Goal: Task Accomplishment & Management: Use online tool/utility

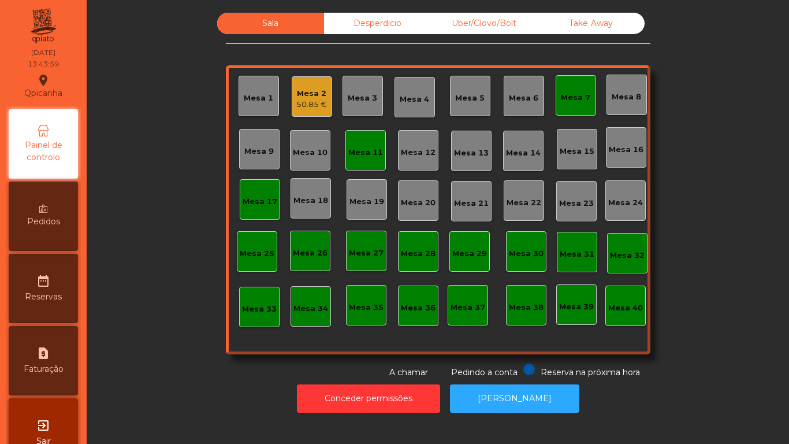
click at [634, 30] on div "Take Away" at bounding box center [591, 23] width 107 height 21
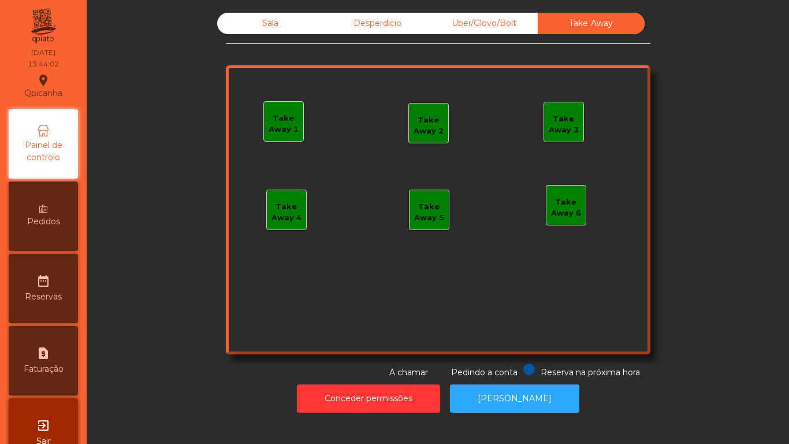
click at [52, 137] on div "Painel de controlo" at bounding box center [43, 143] width 69 height 69
click at [274, 27] on div "Sala" at bounding box center [270, 23] width 107 height 21
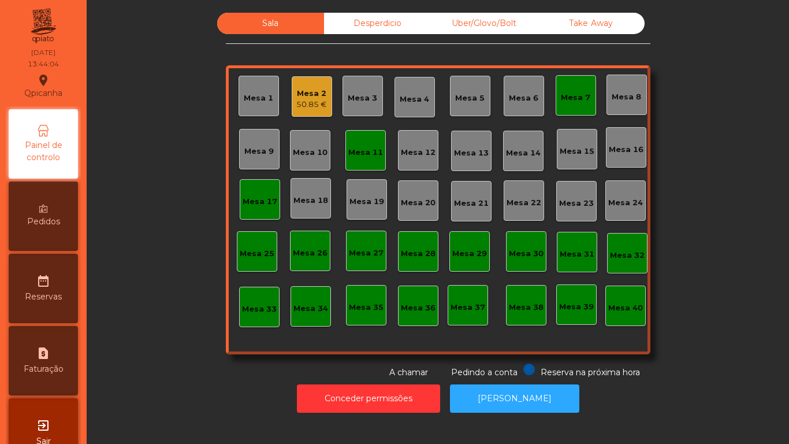
click at [306, 94] on div "Mesa 2" at bounding box center [311, 94] width 31 height 12
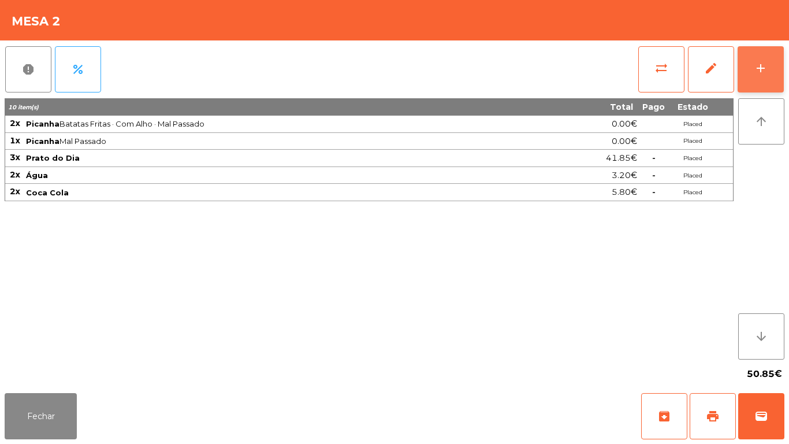
click at [749, 71] on button "add" at bounding box center [761, 69] width 46 height 46
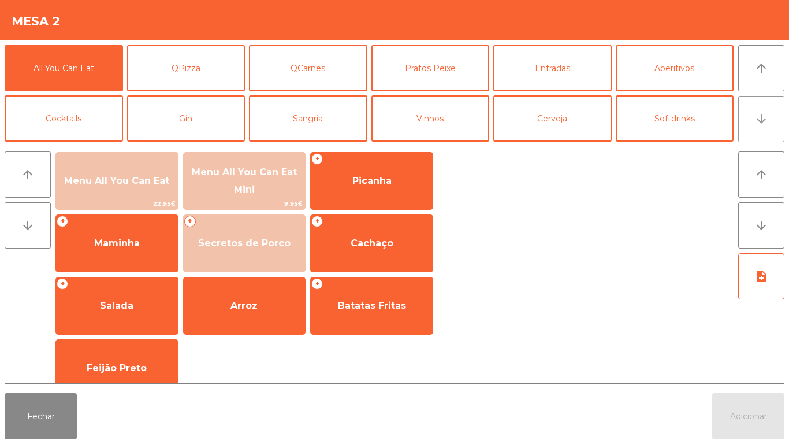
click at [754, 128] on button "arrow_downward" at bounding box center [761, 119] width 46 height 46
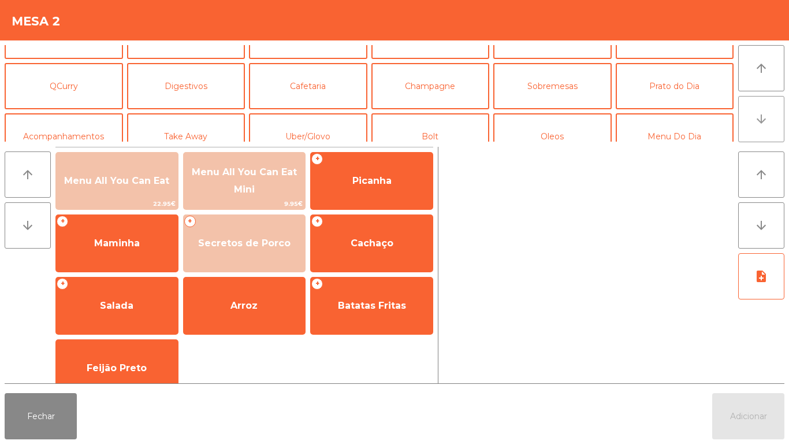
scroll to position [101, 0]
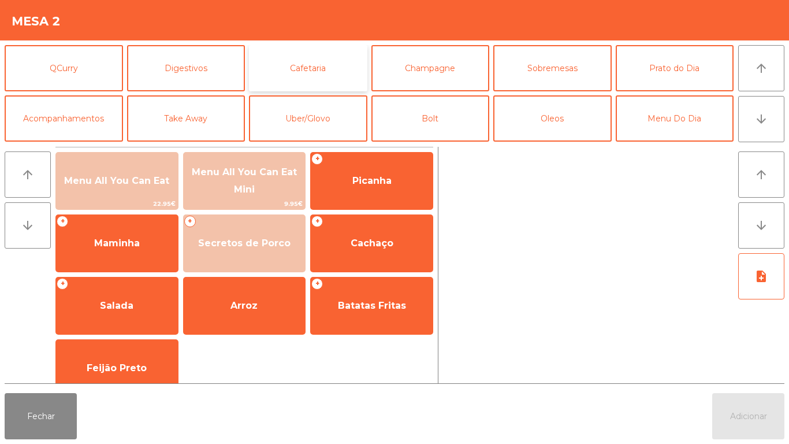
click at [310, 70] on button "Cafetaria" at bounding box center [308, 68] width 118 height 46
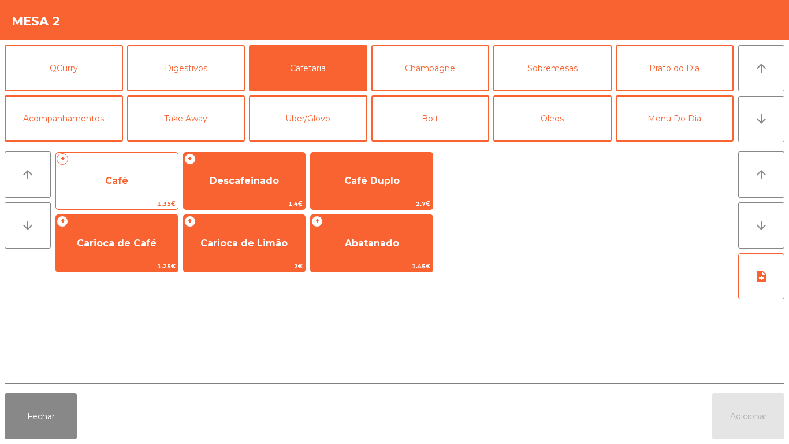
click at [117, 178] on span "Café" at bounding box center [116, 180] width 23 height 11
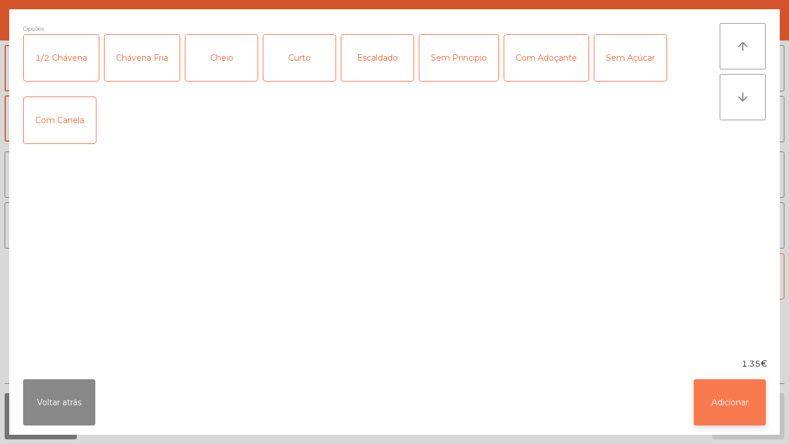
click at [720, 403] on button "Adicionar" at bounding box center [730, 402] width 72 height 46
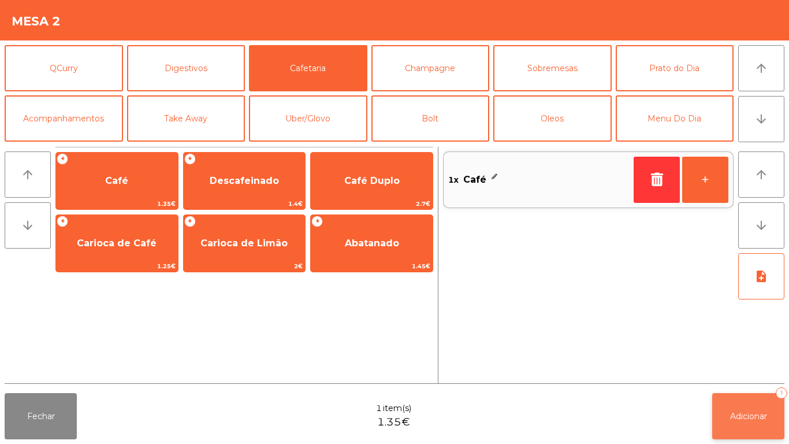
click at [747, 413] on span "Adicionar" at bounding box center [748, 416] width 37 height 10
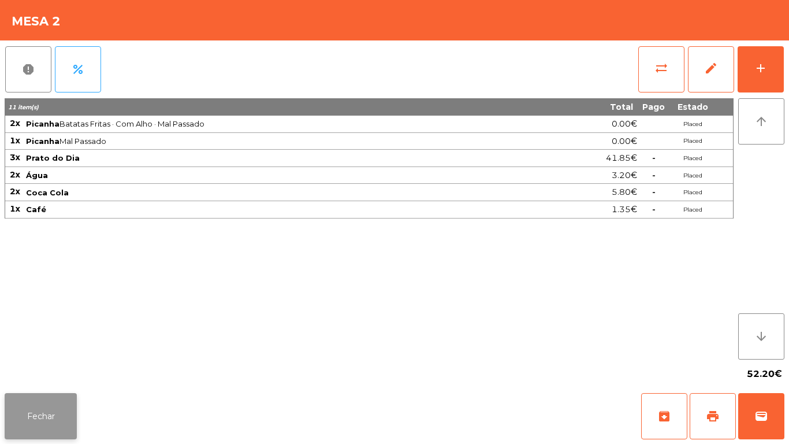
click at [54, 421] on button "Fechar" at bounding box center [41, 416] width 72 height 46
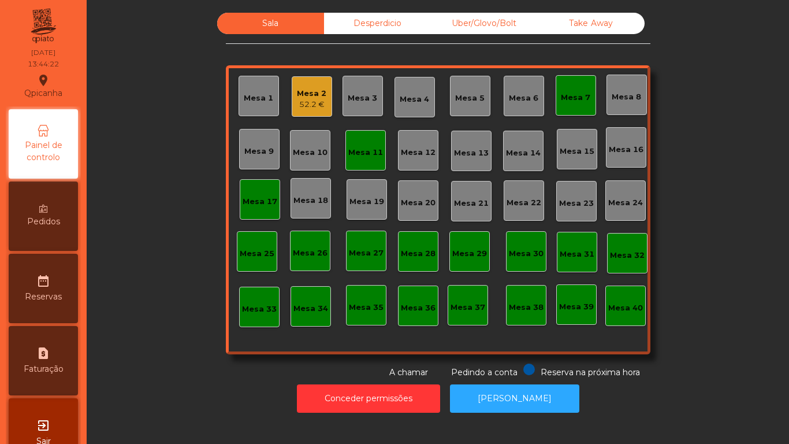
click at [569, 98] on div "Mesa 7" at bounding box center [575, 98] width 29 height 12
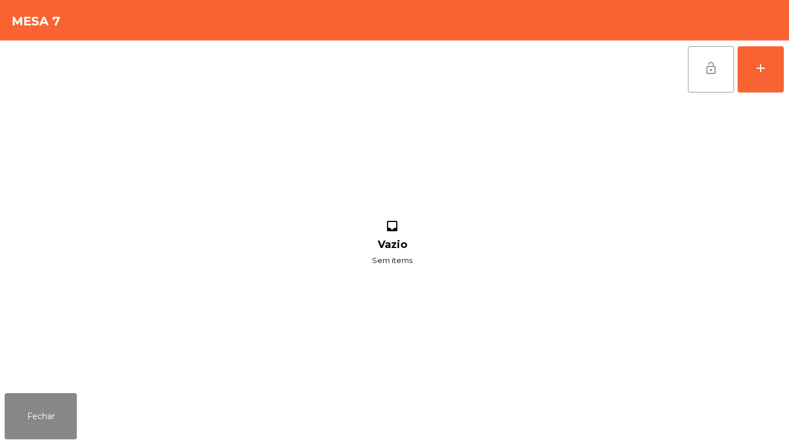
click at [712, 69] on span "lock_open" at bounding box center [711, 68] width 14 height 14
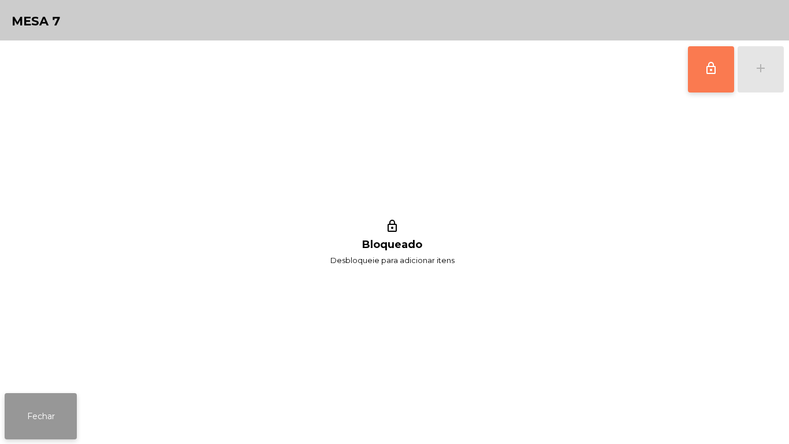
click at [61, 404] on button "Fechar" at bounding box center [41, 416] width 72 height 46
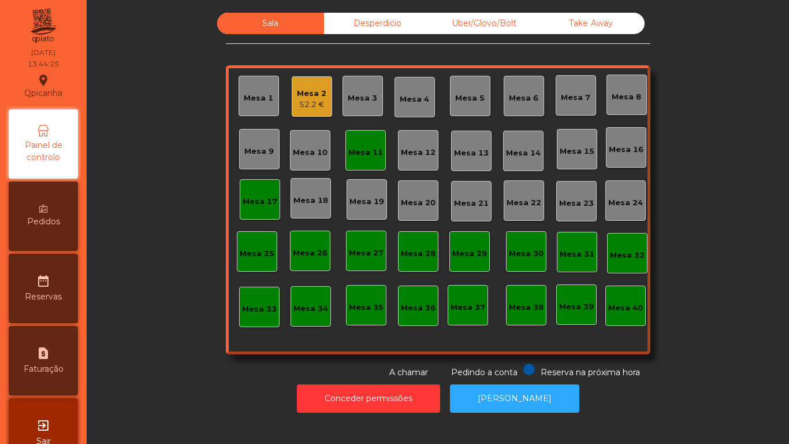
click at [374, 152] on div "Mesa 11" at bounding box center [365, 153] width 35 height 12
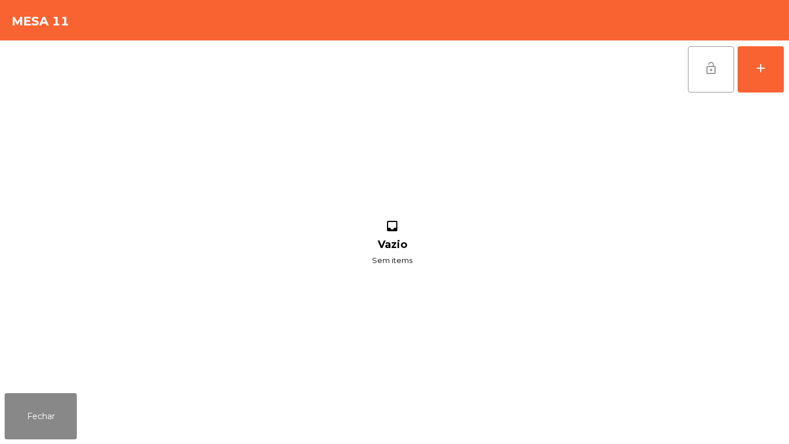
click at [707, 69] on span "lock_open" at bounding box center [711, 68] width 14 height 14
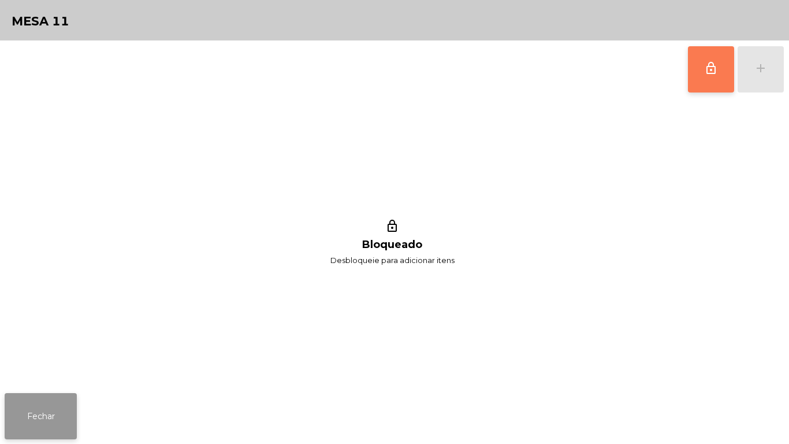
click at [63, 411] on button "Fechar" at bounding box center [41, 416] width 72 height 46
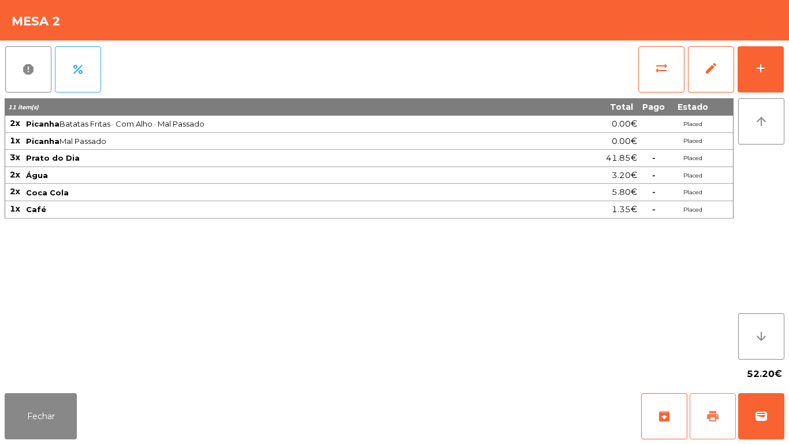
click at [704, 410] on button "print" at bounding box center [713, 416] width 46 height 46
click at [756, 407] on button "wallet" at bounding box center [761, 416] width 46 height 46
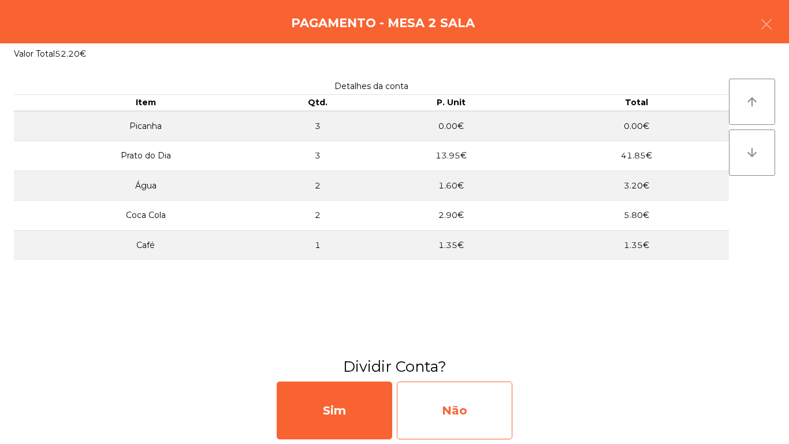
click at [454, 399] on div "Não" at bounding box center [455, 410] width 116 height 58
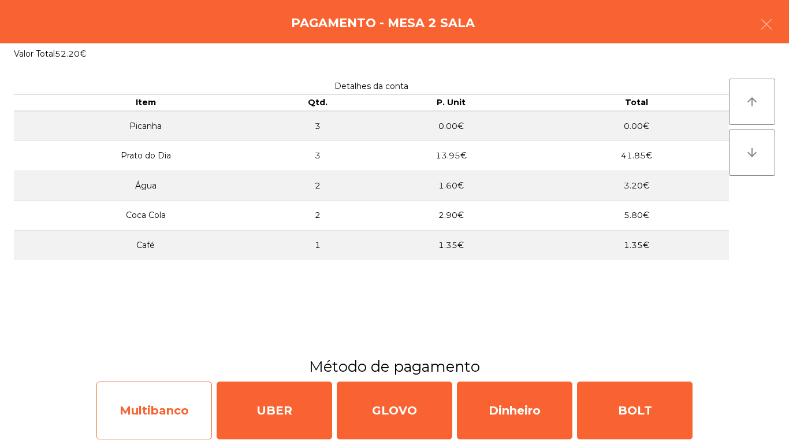
click at [159, 404] on div "Multibanco" at bounding box center [154, 410] width 116 height 58
select select "**"
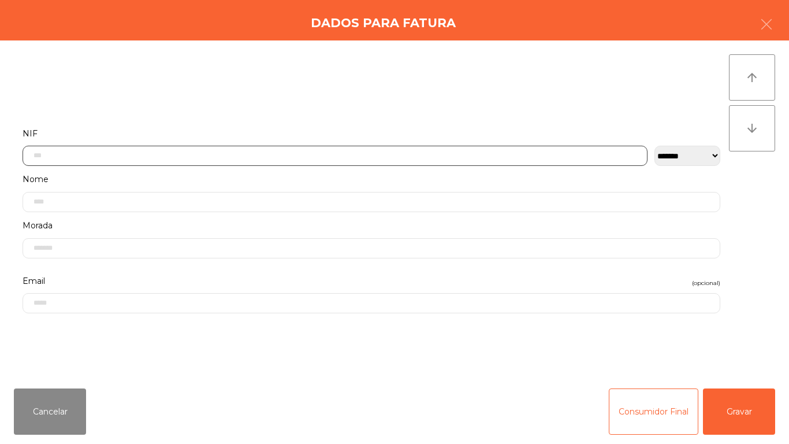
click at [89, 155] on input "text" at bounding box center [335, 156] width 625 height 20
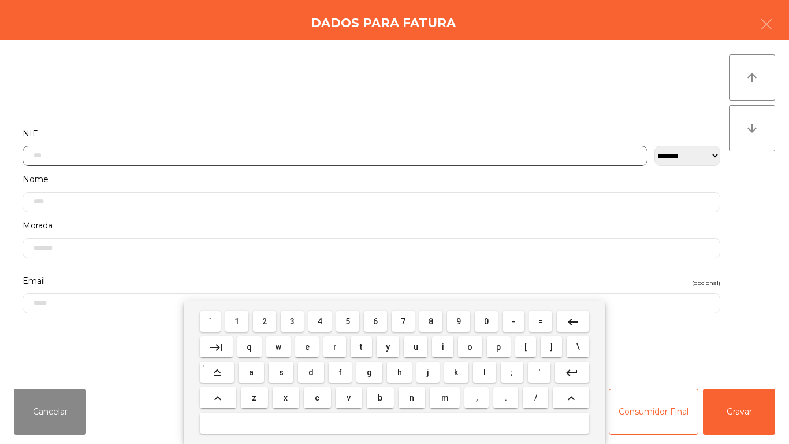
scroll to position [70, 0]
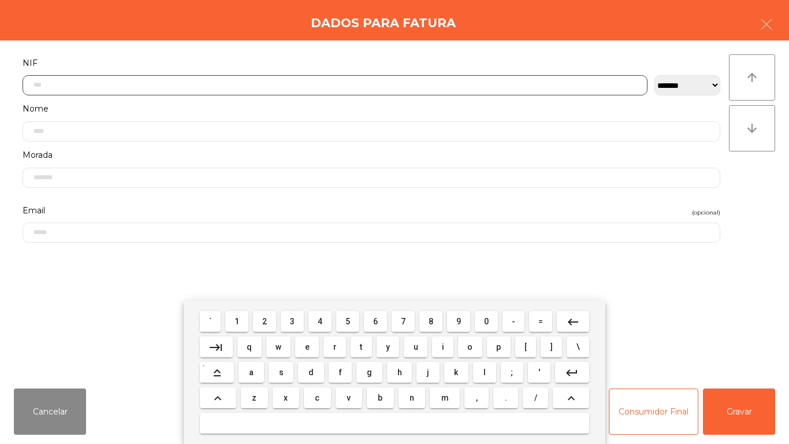
click at [237, 321] on span "1" at bounding box center [237, 321] width 5 height 9
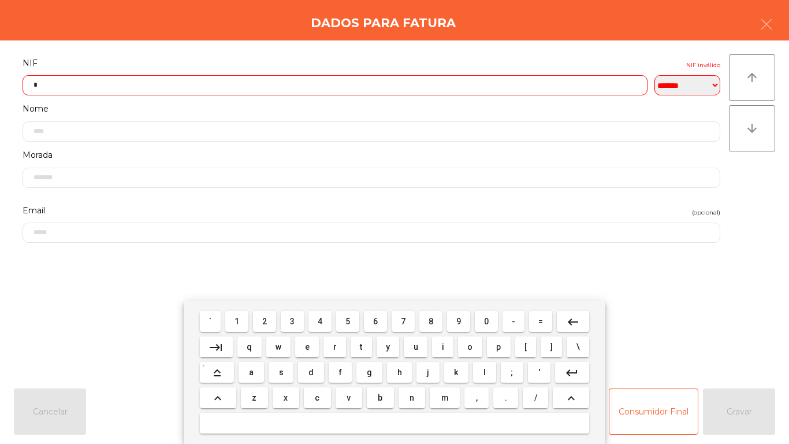
click at [303, 319] on button "3" at bounding box center [292, 321] width 23 height 21
click at [347, 318] on span "5" at bounding box center [347, 321] width 5 height 9
click at [320, 321] on span "4" at bounding box center [320, 321] width 5 height 9
click at [403, 321] on span "7" at bounding box center [403, 321] width 5 height 9
click at [403, 320] on span "7" at bounding box center [403, 321] width 5 height 9
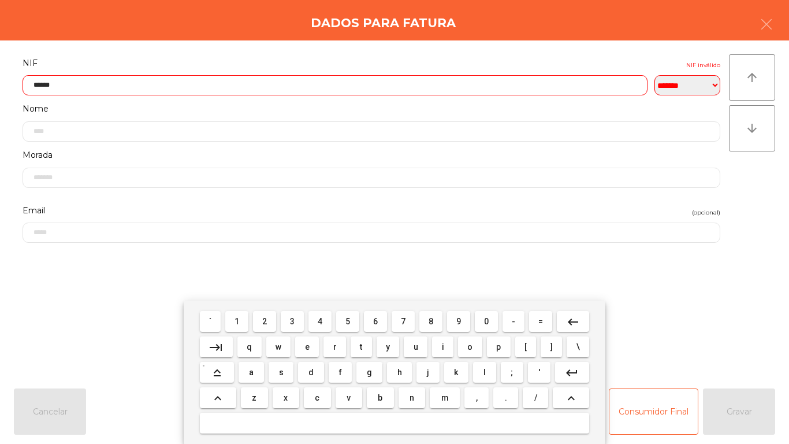
click at [292, 321] on span "3" at bounding box center [292, 321] width 5 height 9
click at [320, 321] on span "4" at bounding box center [320, 321] width 5 height 9
click at [321, 317] on span "4" at bounding box center [320, 321] width 5 height 9
type input "*********"
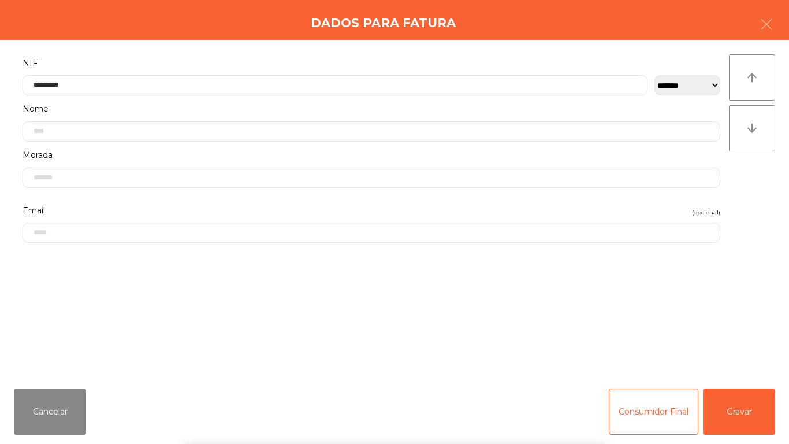
click at [740, 414] on div "` 1 2 3 4 5 6 7 8 9 0 - = keyboard_backspace keyboard_tab q w e r t y u i o p […" at bounding box center [394, 371] width 789 height 143
click at [741, 403] on button "Gravar" at bounding box center [739, 411] width 72 height 46
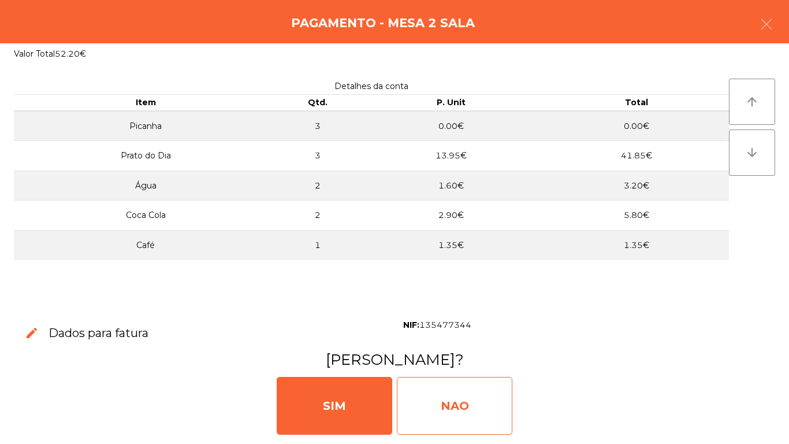
click at [455, 407] on div "NAO" at bounding box center [455, 406] width 116 height 58
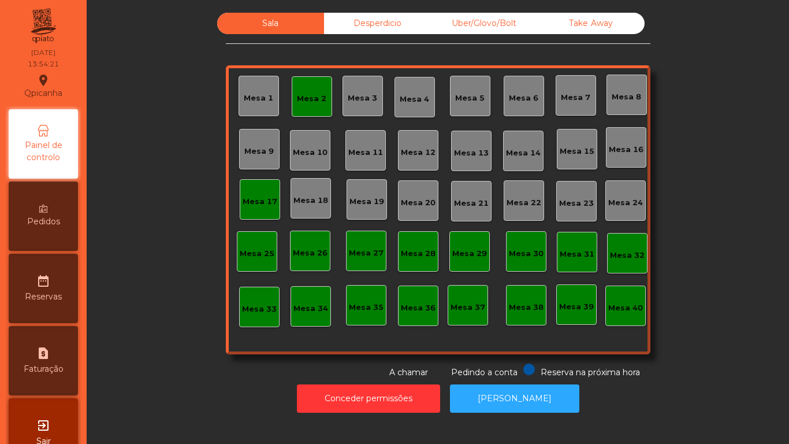
click at [302, 98] on div "Mesa 2" at bounding box center [311, 99] width 29 height 12
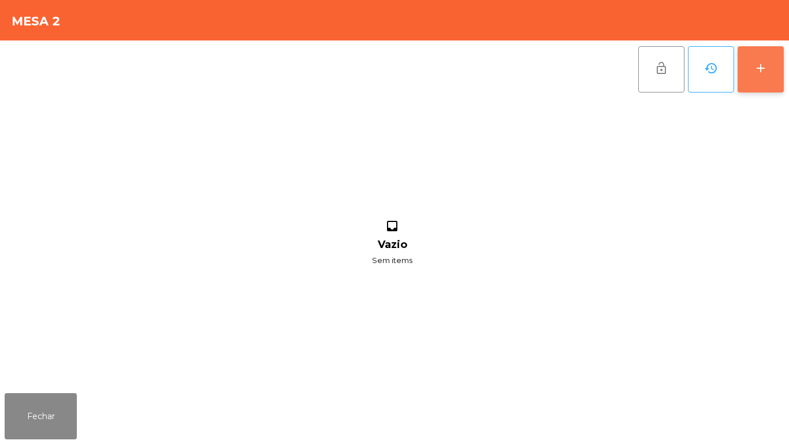
click at [753, 77] on button "add" at bounding box center [761, 69] width 46 height 46
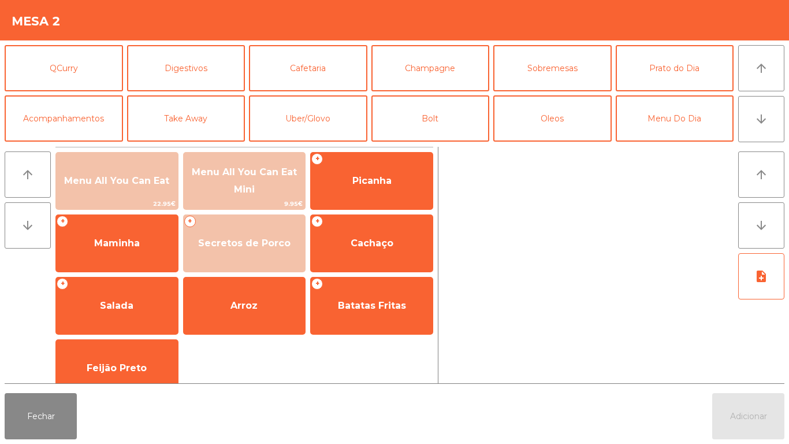
scroll to position [98, 0]
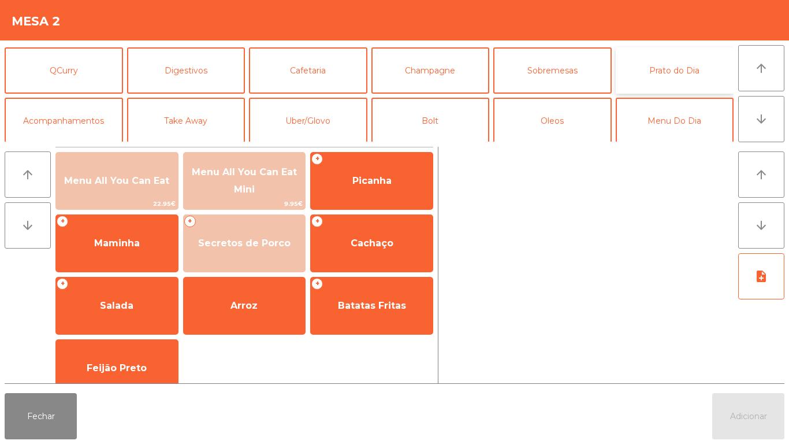
click at [661, 76] on button "Prato do Dia" at bounding box center [675, 70] width 118 height 46
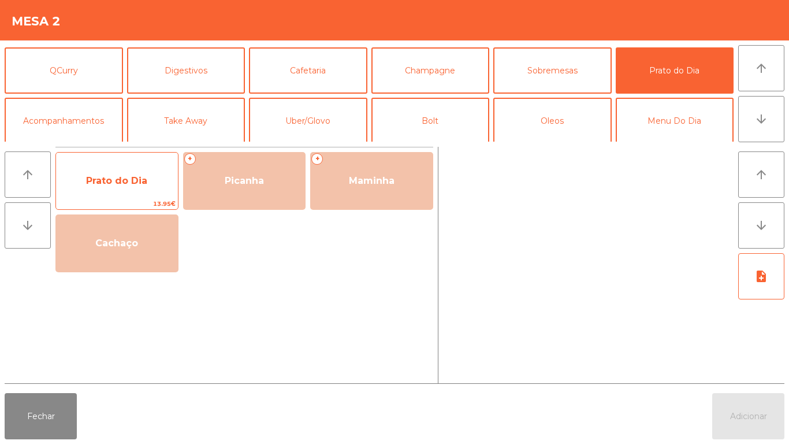
click at [133, 191] on span "Prato do Dia" at bounding box center [117, 180] width 122 height 31
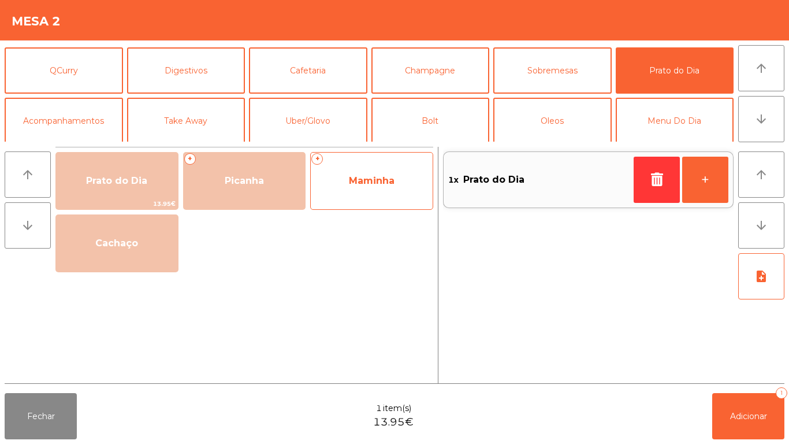
click at [371, 188] on span "Maminha" at bounding box center [372, 180] width 122 height 31
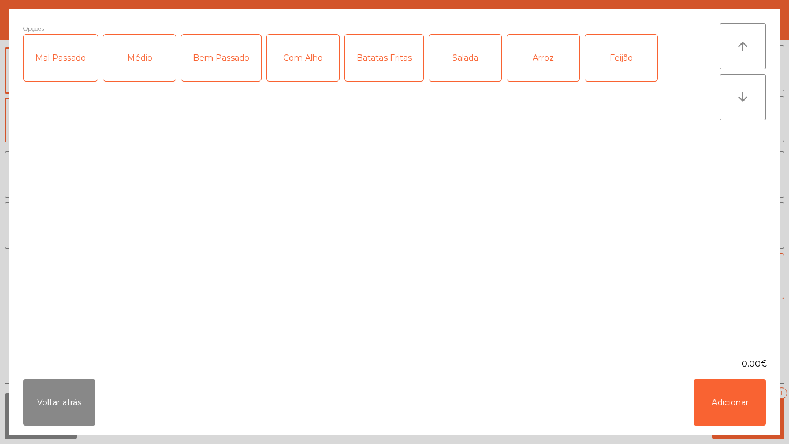
click at [131, 77] on div "Médio" at bounding box center [139, 58] width 72 height 46
click at [60, 75] on div "Mal Passado" at bounding box center [61, 58] width 74 height 46
click at [388, 75] on div "Batatas Fritas" at bounding box center [384, 58] width 79 height 46
click at [730, 394] on button "Adicionar" at bounding box center [730, 402] width 72 height 46
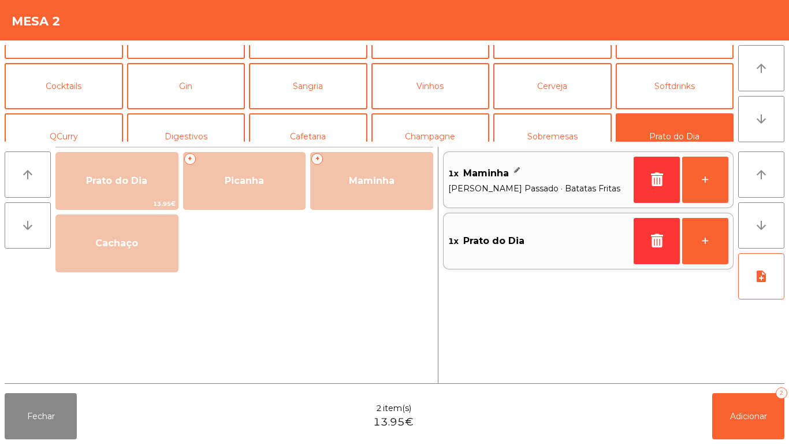
scroll to position [33, 0]
click at [666, 95] on button "Softdrinks" at bounding box center [675, 85] width 118 height 46
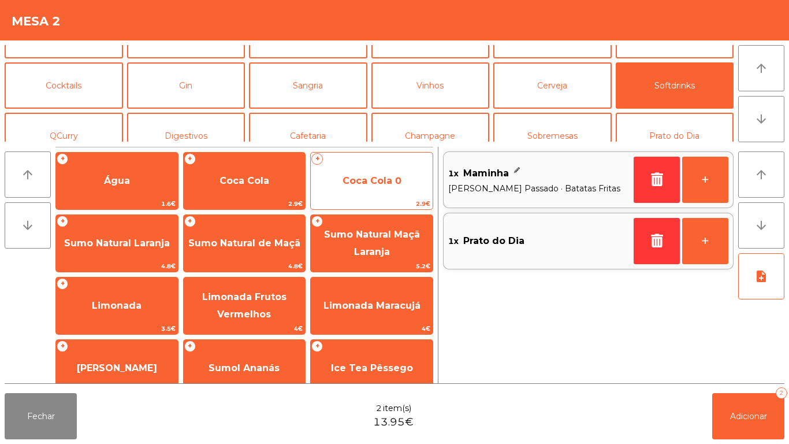
click at [348, 172] on span "Coca Cola 0" at bounding box center [372, 180] width 122 height 31
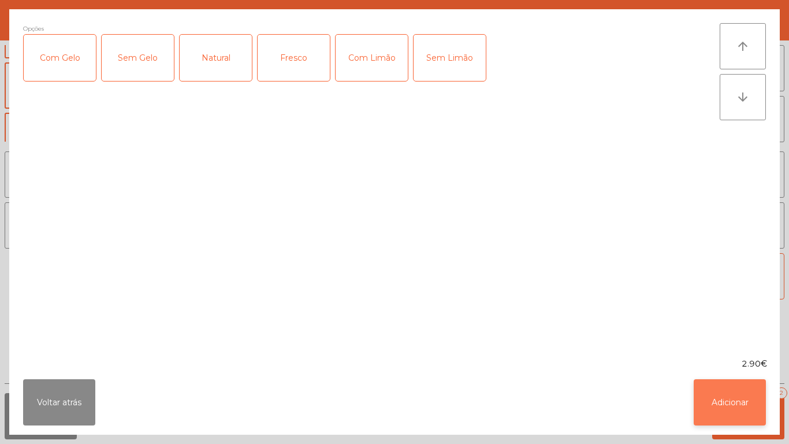
click at [714, 397] on button "Adicionar" at bounding box center [730, 402] width 72 height 46
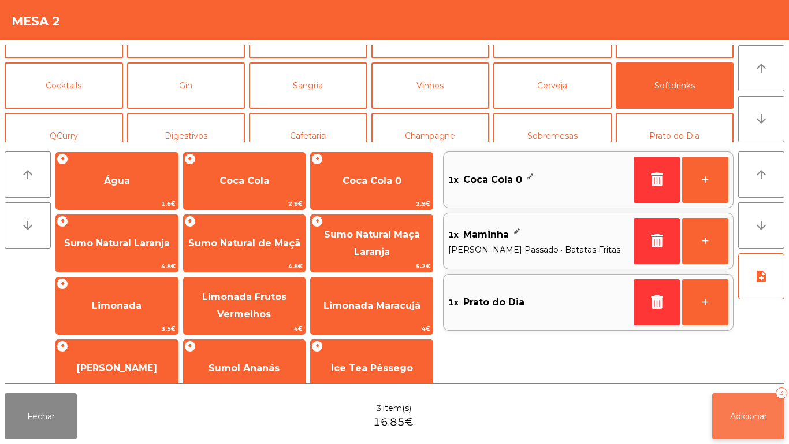
click at [755, 414] on span "Adicionar" at bounding box center [748, 416] width 37 height 10
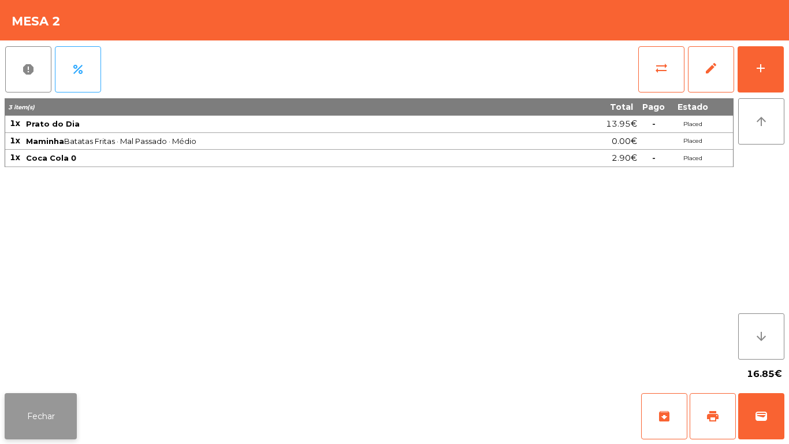
click at [32, 403] on button "Fechar" at bounding box center [41, 416] width 72 height 46
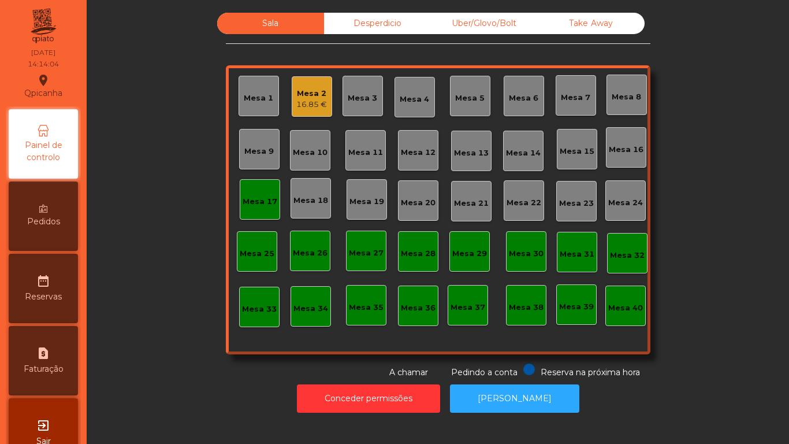
click at [359, 162] on div "Mesa 11" at bounding box center [365, 150] width 40 height 40
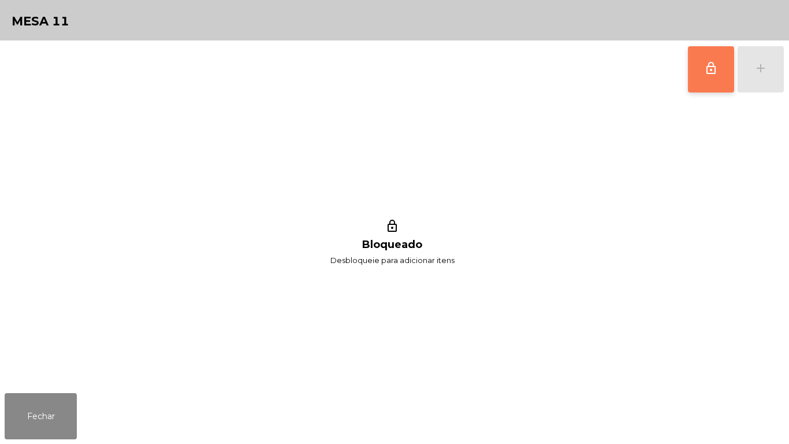
click at [704, 77] on button "lock_outline" at bounding box center [711, 69] width 46 height 46
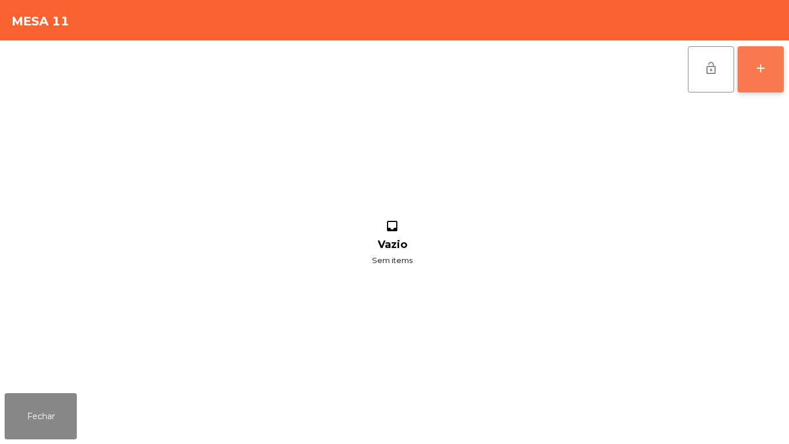
click at [762, 73] on div "add" at bounding box center [761, 68] width 14 height 14
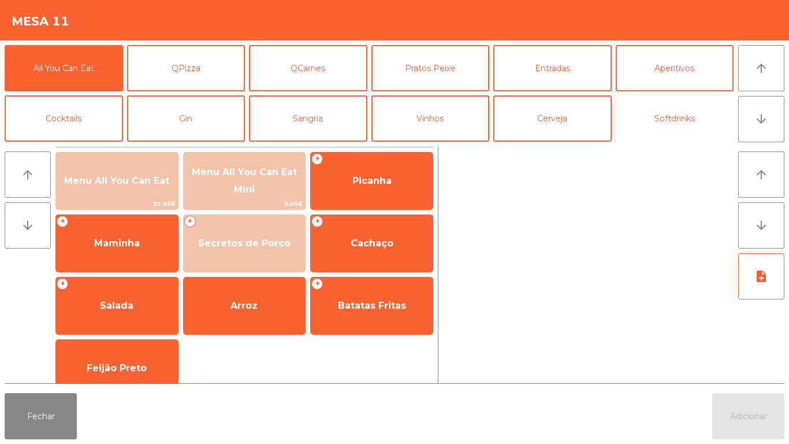
click at [669, 116] on button "Softdrinks" at bounding box center [675, 118] width 118 height 46
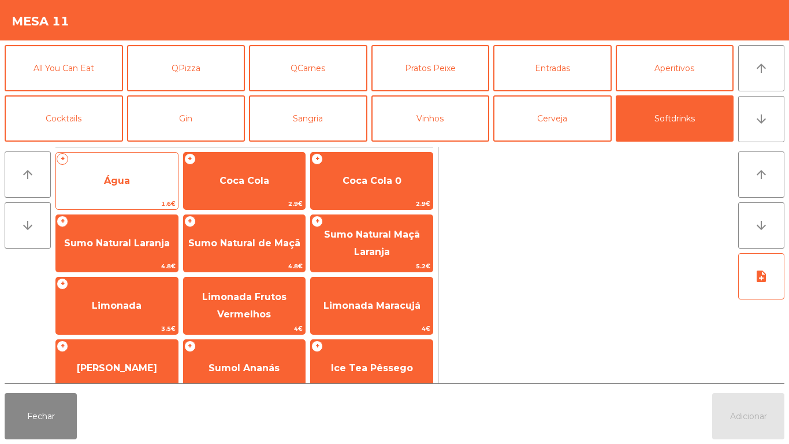
click at [120, 172] on span "Água" at bounding box center [117, 180] width 122 height 31
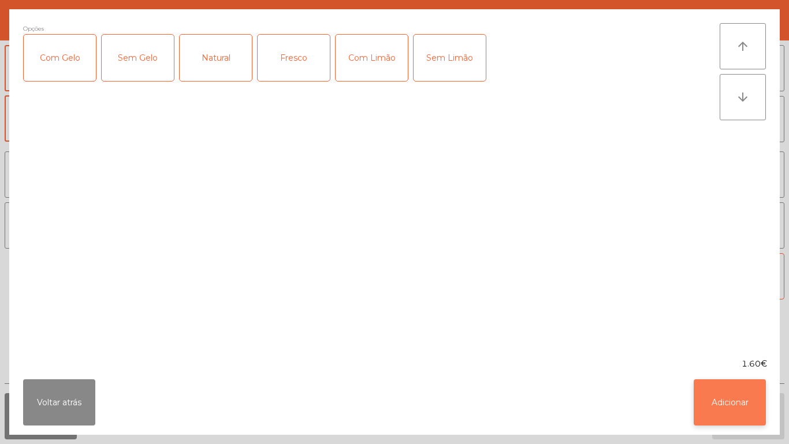
click at [712, 386] on button "Adicionar" at bounding box center [730, 402] width 72 height 46
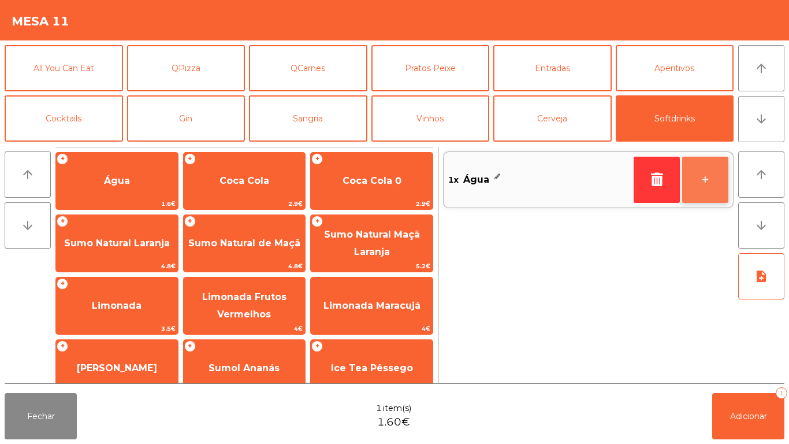
click at [701, 187] on button "+" at bounding box center [705, 180] width 46 height 46
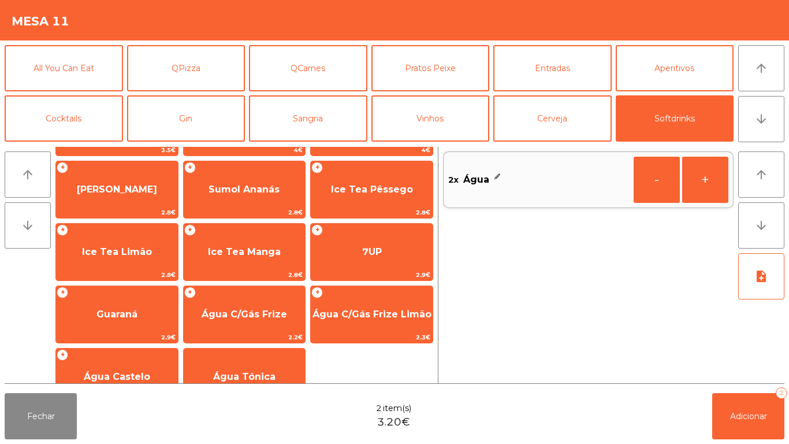
scroll to position [188, 0]
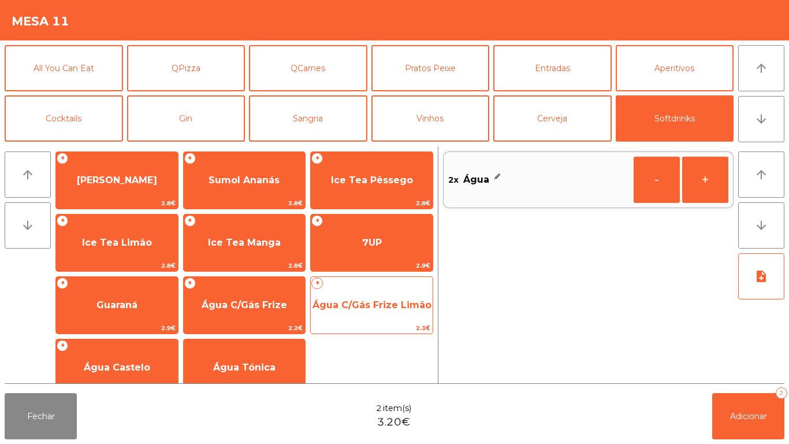
click at [356, 306] on span "Água C/Gás Frize Limão" at bounding box center [371, 304] width 119 height 11
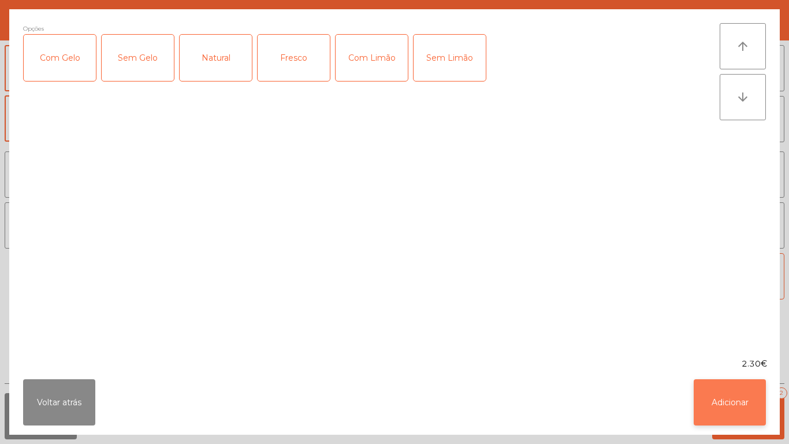
click at [726, 402] on button "Adicionar" at bounding box center [730, 402] width 72 height 46
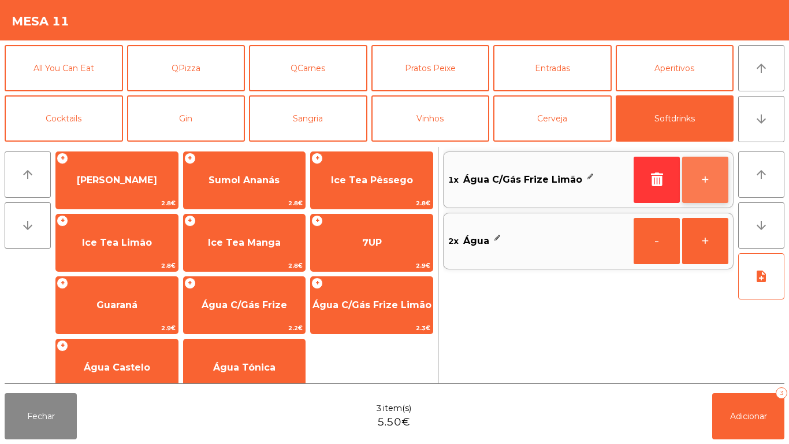
click at [688, 172] on button "+" at bounding box center [705, 180] width 46 height 46
click at [687, 174] on button "+" at bounding box center [705, 180] width 46 height 46
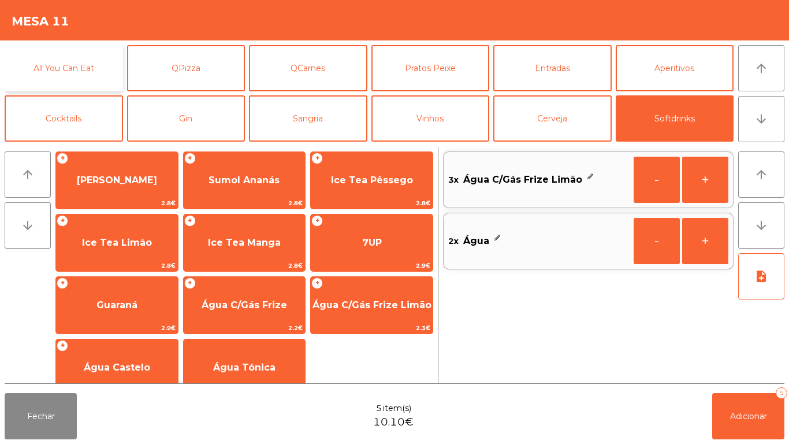
click at [75, 80] on button "All You Can Eat" at bounding box center [64, 68] width 118 height 46
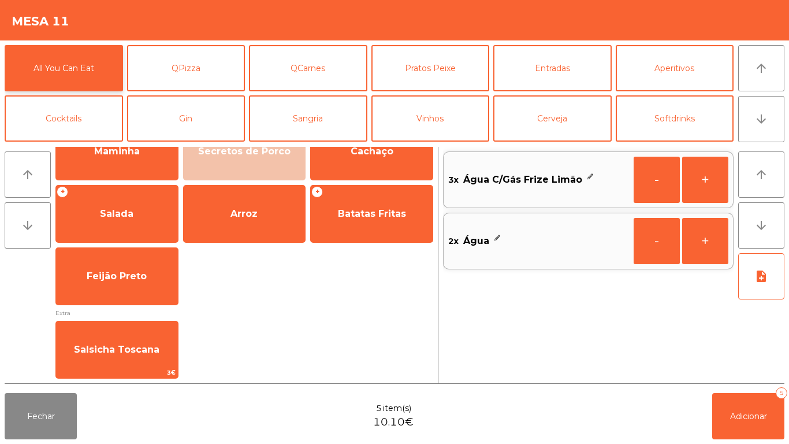
scroll to position [0, 0]
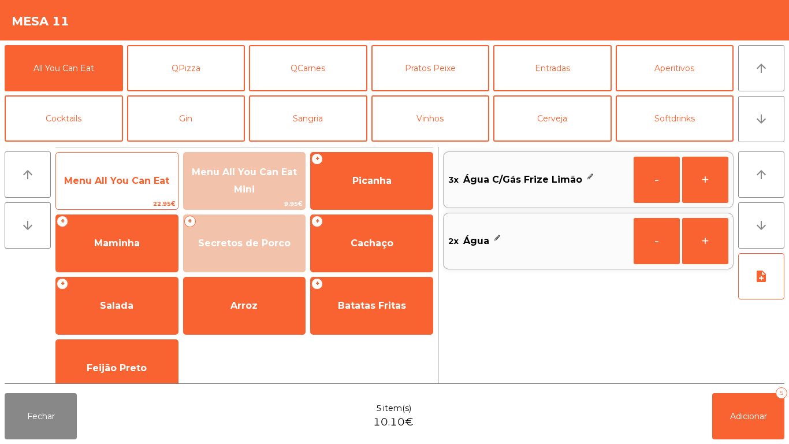
click at [119, 188] on span "Menu All You Can Eat" at bounding box center [117, 180] width 122 height 31
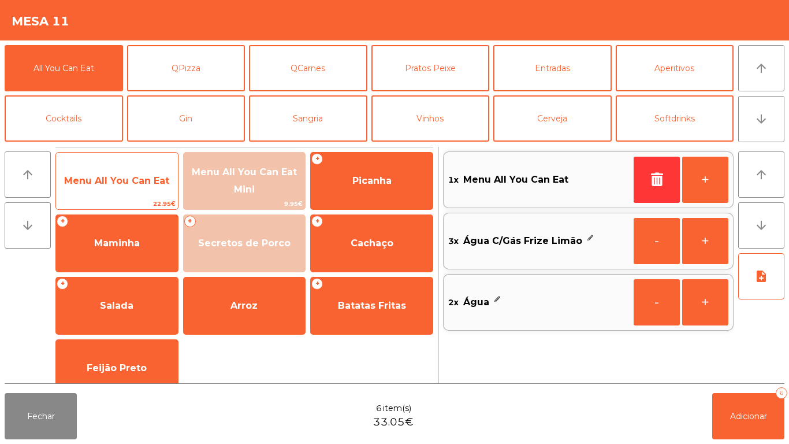
click at [114, 190] on span "Menu All You Can Eat" at bounding box center [117, 180] width 122 height 31
click at [114, 194] on span "Menu All You Can Eat" at bounding box center [117, 180] width 122 height 31
click at [106, 191] on span "Menu All You Can Eat" at bounding box center [117, 180] width 122 height 31
click at [132, 187] on span "Menu All You Can Eat" at bounding box center [117, 180] width 122 height 31
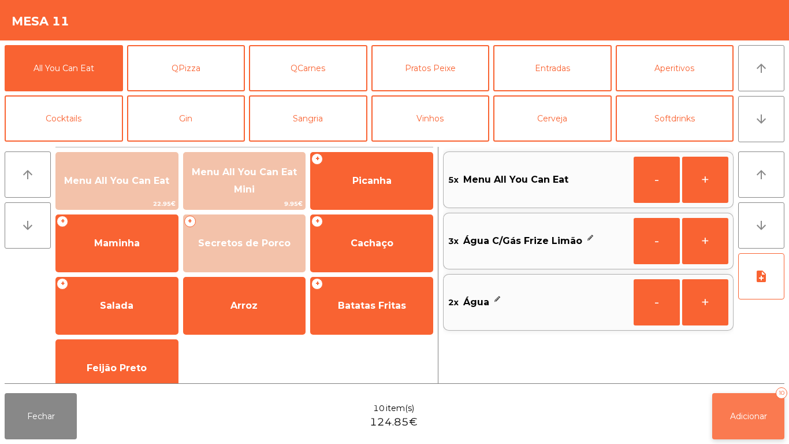
click at [739, 407] on button "Adicionar 10" at bounding box center [748, 416] width 72 height 46
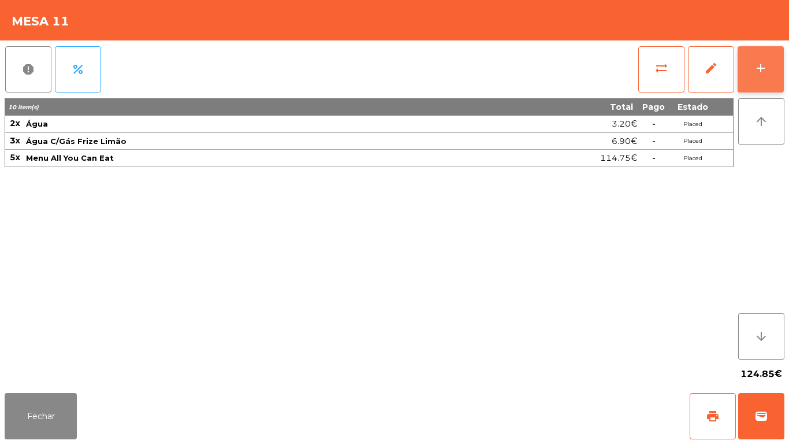
click at [759, 72] on div "add" at bounding box center [761, 68] width 14 height 14
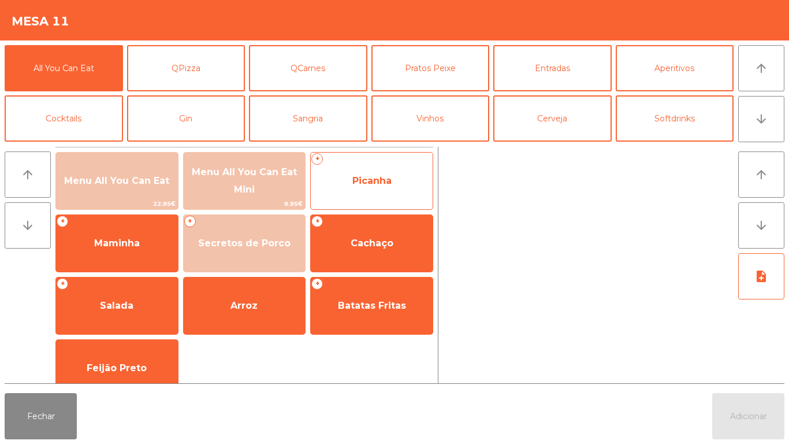
click at [372, 186] on span "Picanha" at bounding box center [372, 180] width 122 height 31
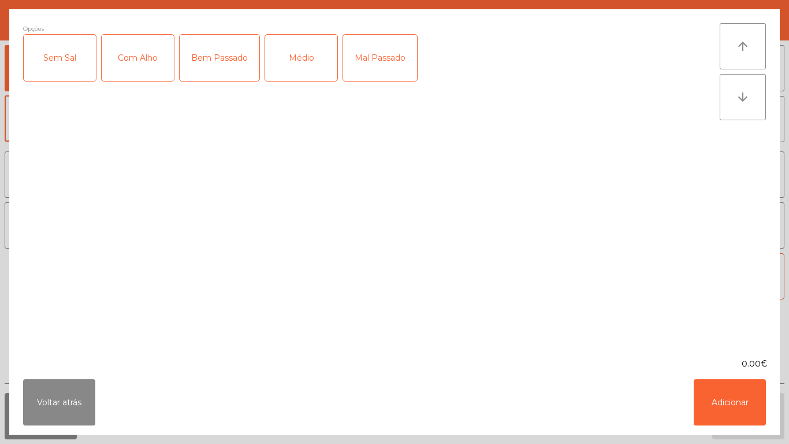
click at [303, 64] on div "Médio" at bounding box center [301, 58] width 72 height 46
click at [140, 59] on div "Com Alho" at bounding box center [138, 58] width 72 height 46
click at [728, 407] on button "Adicionar" at bounding box center [730, 402] width 72 height 46
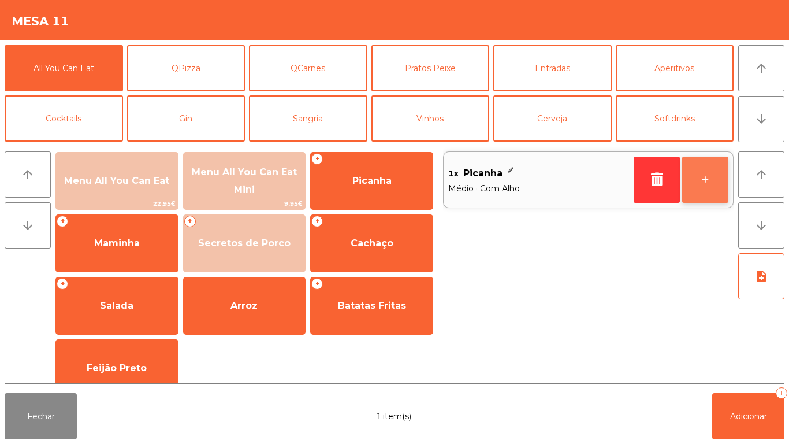
click at [696, 185] on button "+" at bounding box center [705, 180] width 46 height 46
click at [695, 183] on button "+" at bounding box center [705, 180] width 46 height 46
click at [691, 174] on button "+" at bounding box center [705, 180] width 46 height 46
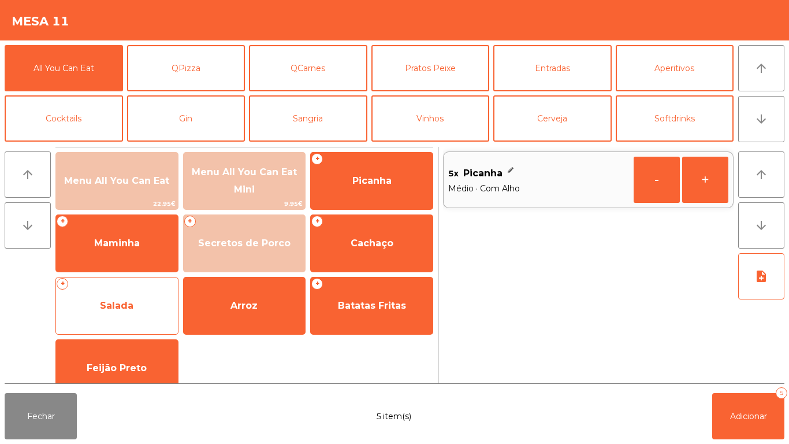
click at [122, 312] on span "Salada" at bounding box center [117, 305] width 122 height 31
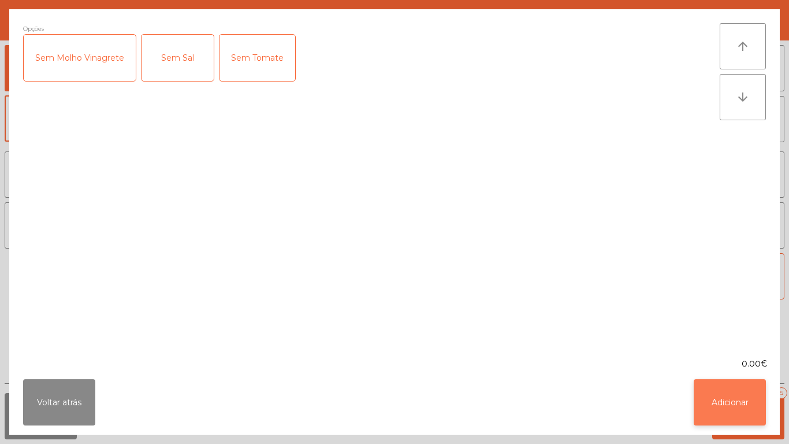
click at [731, 403] on button "Adicionar" at bounding box center [730, 402] width 72 height 46
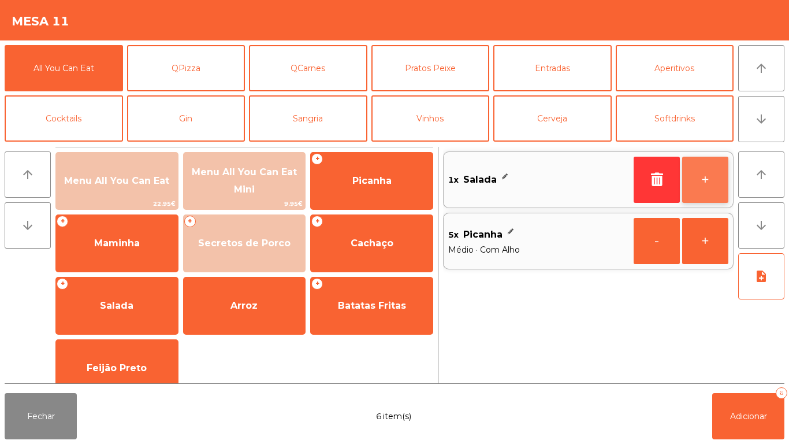
click at [699, 180] on button "+" at bounding box center [705, 180] width 46 height 46
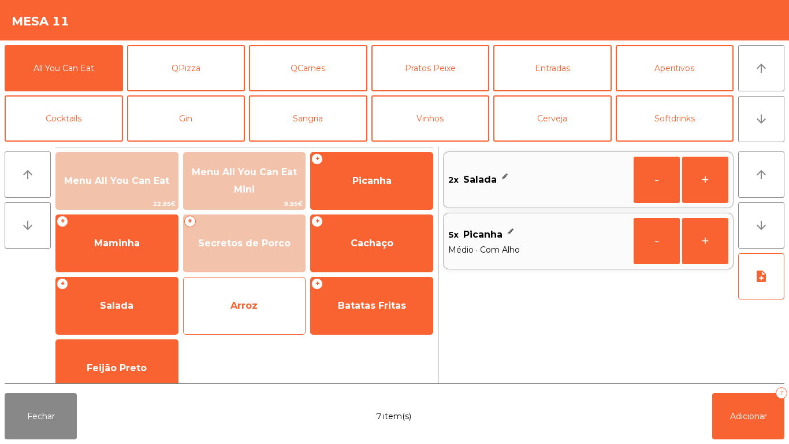
click at [256, 314] on span "Arroz" at bounding box center [245, 305] width 122 height 31
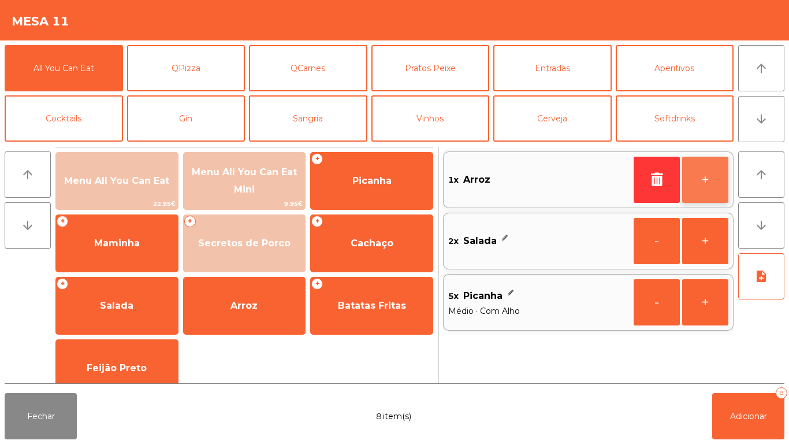
click at [700, 177] on button "+" at bounding box center [705, 180] width 46 height 46
click at [696, 172] on button "+" at bounding box center [705, 180] width 46 height 46
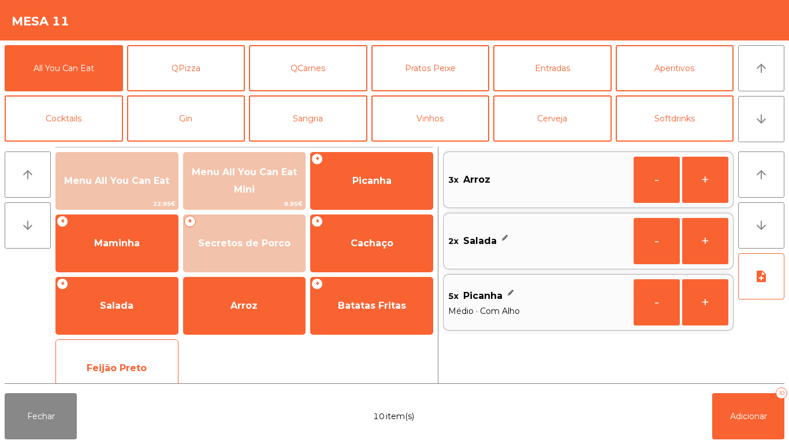
click at [127, 376] on span "Feijão Preto" at bounding box center [117, 367] width 122 height 31
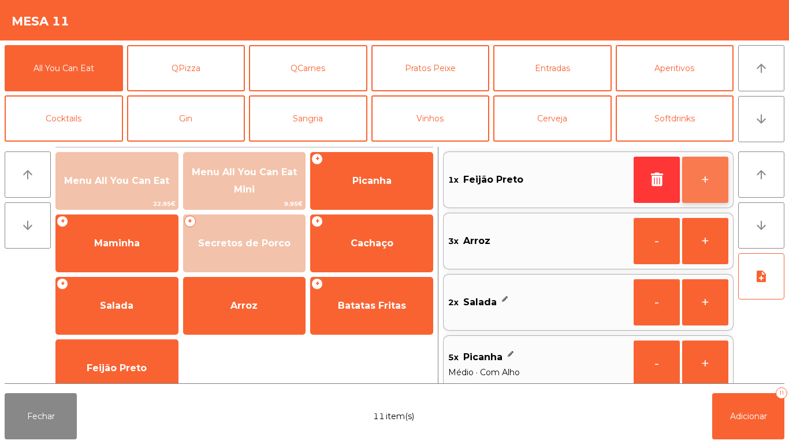
click at [698, 184] on button "+" at bounding box center [705, 180] width 46 height 46
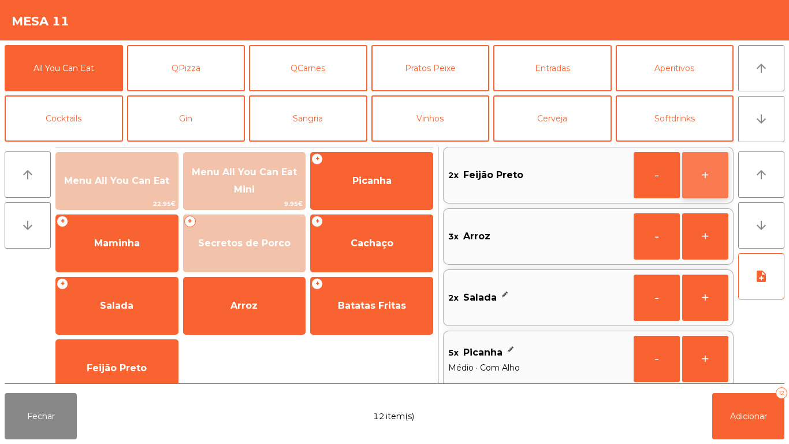
click at [694, 176] on button "+" at bounding box center [705, 175] width 46 height 46
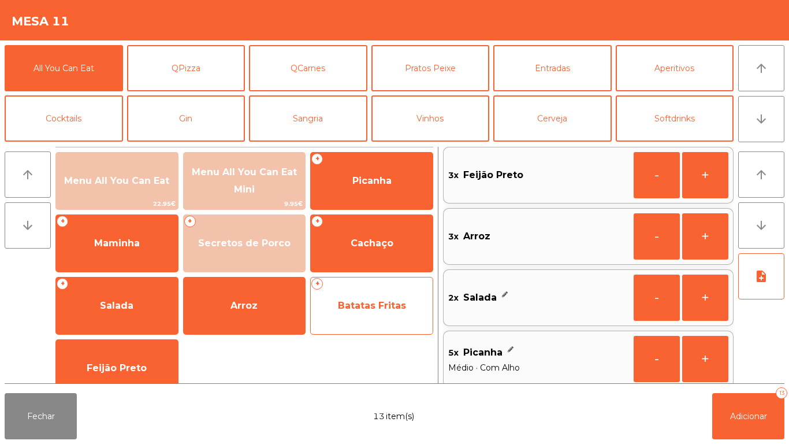
click at [392, 308] on span "Batatas Fritas" at bounding box center [372, 305] width 68 height 11
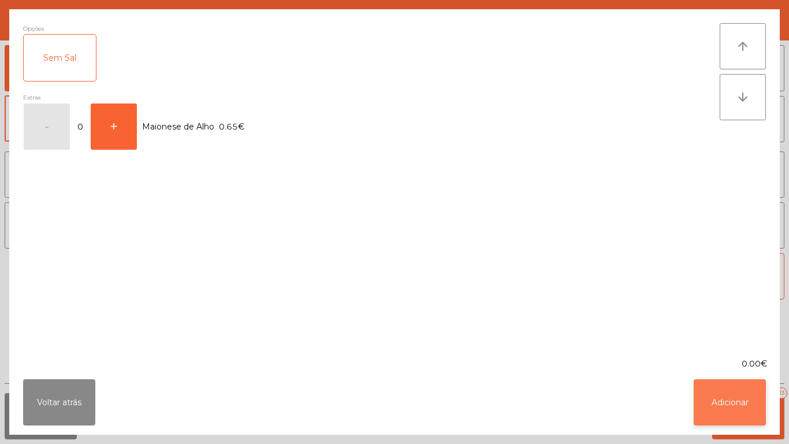
click at [732, 414] on button "Adicionar" at bounding box center [730, 402] width 72 height 46
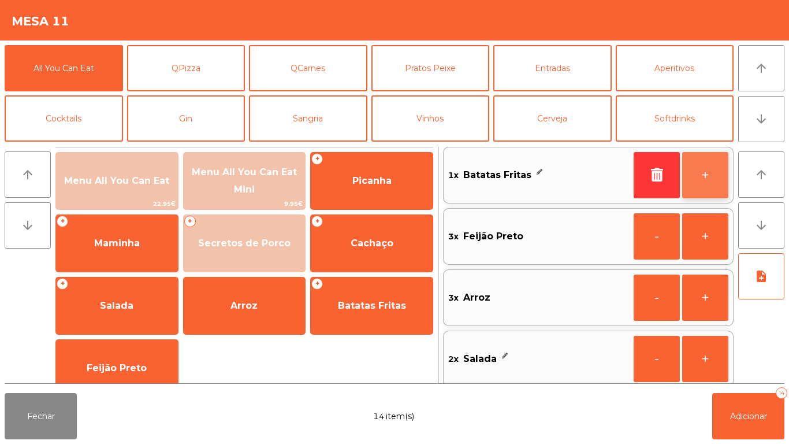
click at [694, 178] on button "+" at bounding box center [705, 175] width 46 height 46
click at [691, 181] on button "+" at bounding box center [705, 175] width 46 height 46
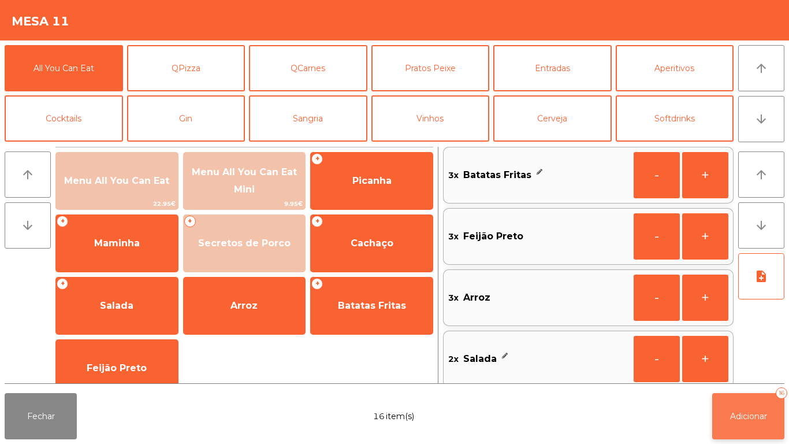
click at [744, 427] on button "Adicionar 16" at bounding box center [748, 416] width 72 height 46
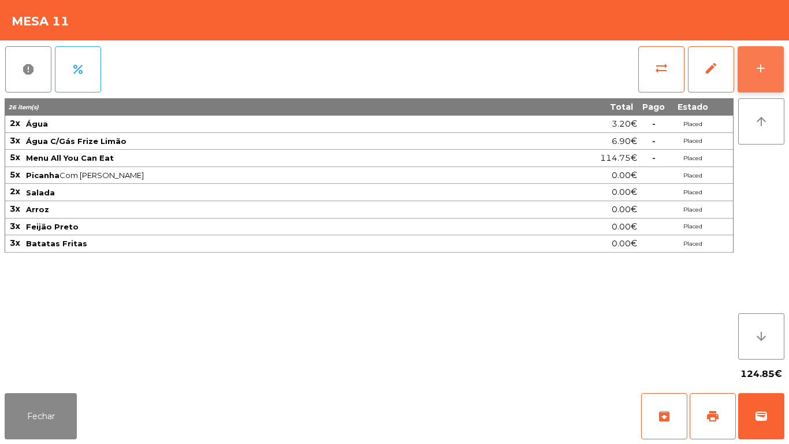
click at [750, 63] on button "add" at bounding box center [761, 69] width 46 height 46
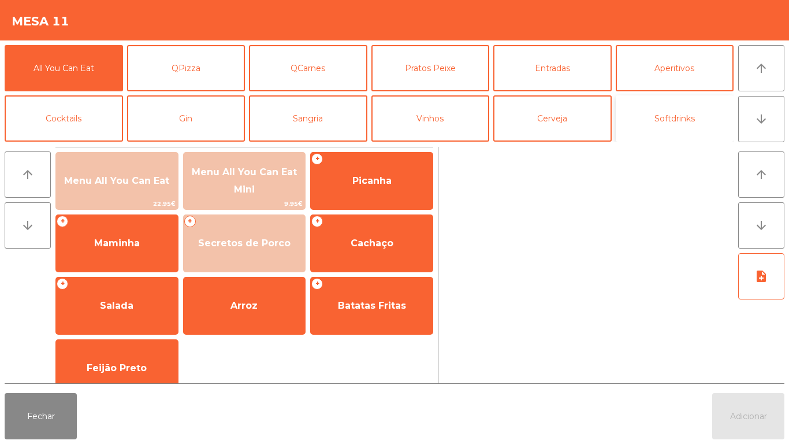
click at [660, 117] on button "Softdrinks" at bounding box center [675, 118] width 118 height 46
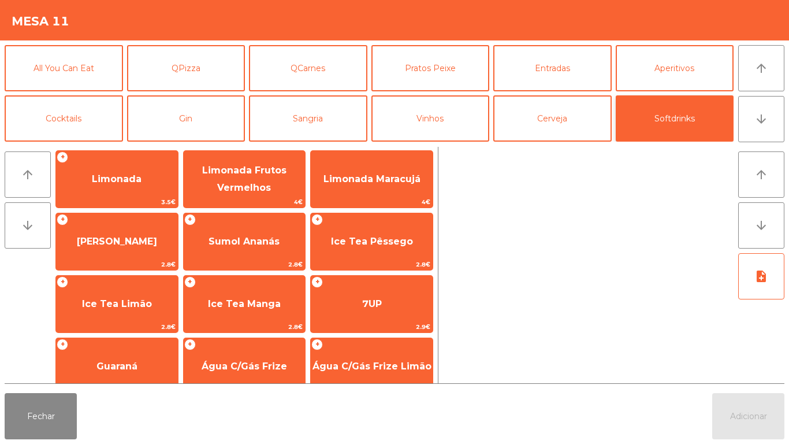
scroll to position [131, 0]
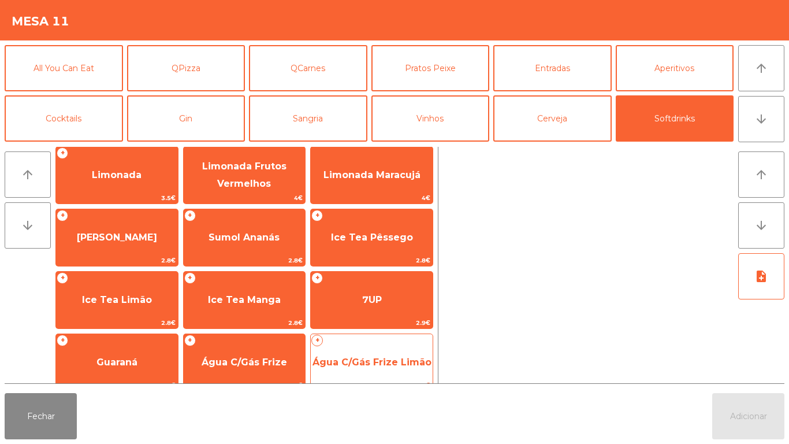
click at [380, 373] on span "Água C/Gás Frize Limão" at bounding box center [372, 362] width 122 height 31
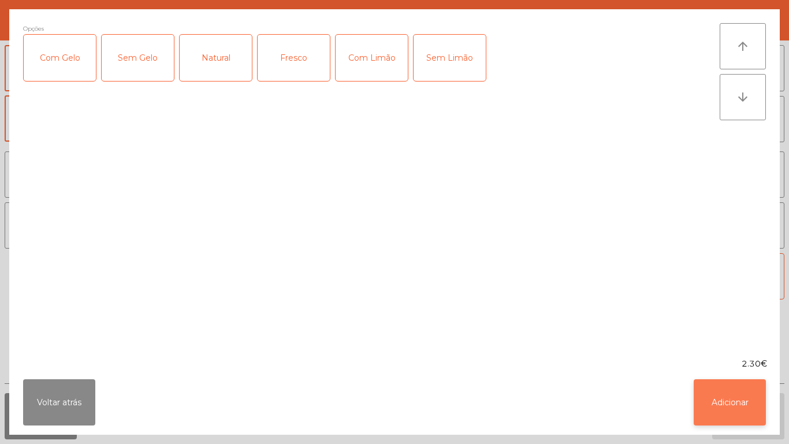
click at [735, 414] on button "Adicionar" at bounding box center [730, 402] width 72 height 46
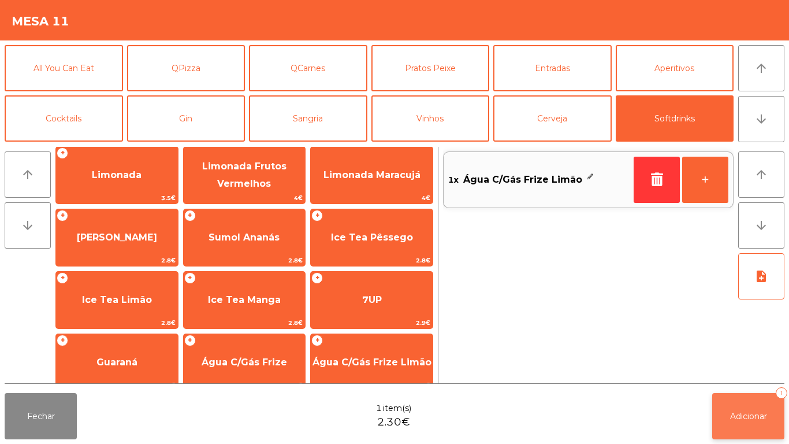
click at [740, 404] on button "Adicionar 1" at bounding box center [748, 416] width 72 height 46
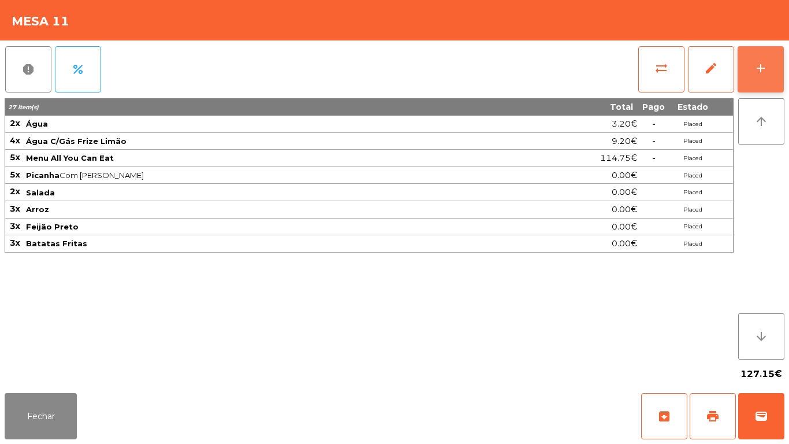
click at [760, 69] on div "add" at bounding box center [761, 68] width 14 height 14
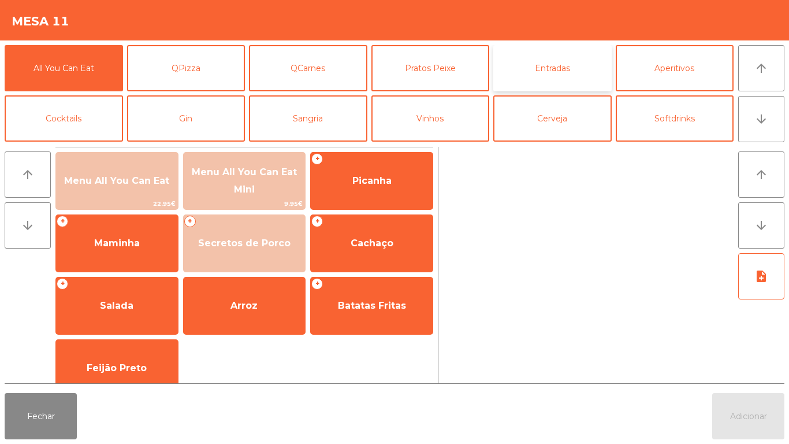
click at [556, 73] on button "Entradas" at bounding box center [552, 68] width 118 height 46
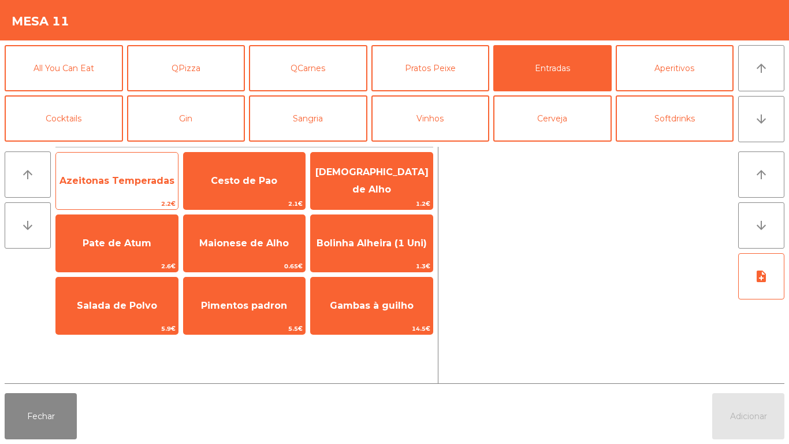
click at [128, 181] on span "Azeitonas Temperadas" at bounding box center [116, 180] width 115 height 11
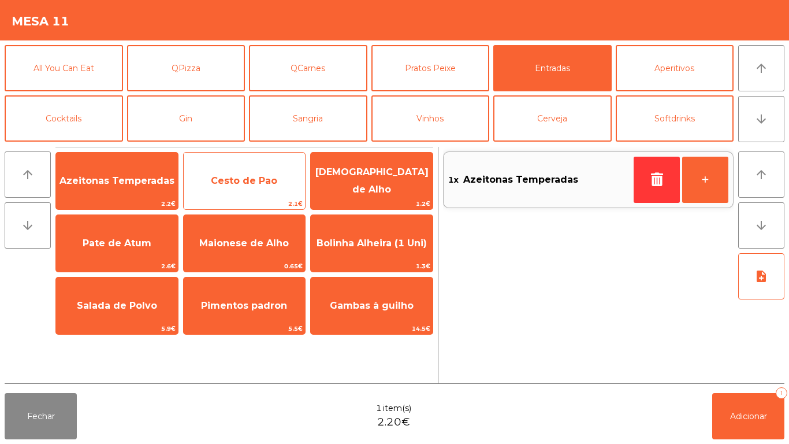
click at [246, 178] on span "Cesto de Pao" at bounding box center [244, 180] width 66 height 11
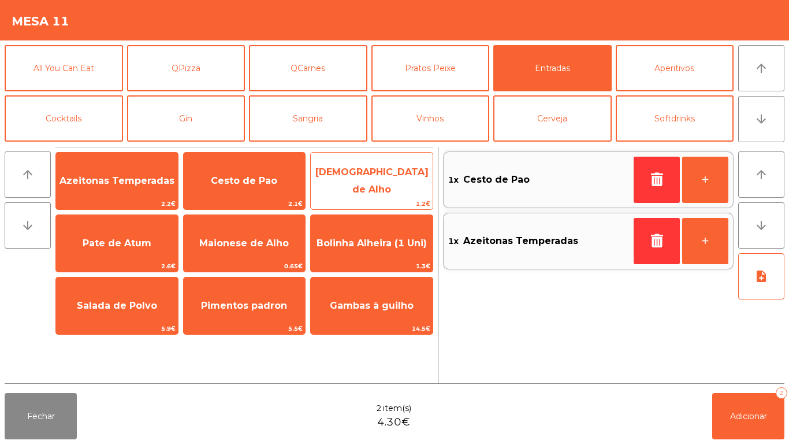
click at [364, 180] on span "[DEMOGRAPHIC_DATA] de Alho" at bounding box center [371, 180] width 113 height 28
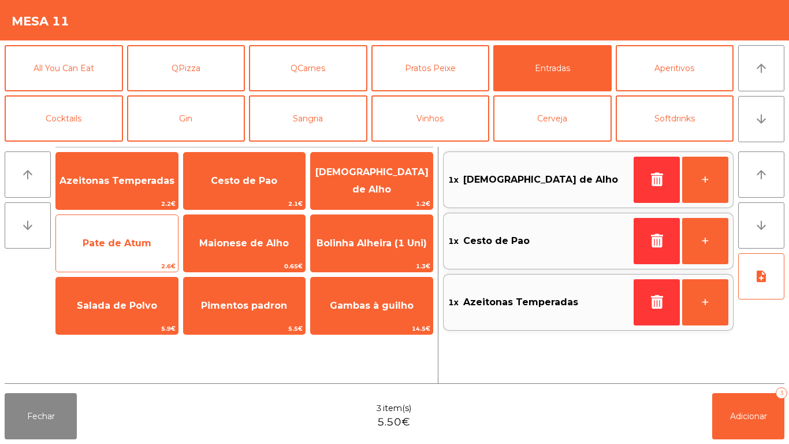
click at [131, 239] on span "Pate de Atum" at bounding box center [117, 242] width 69 height 11
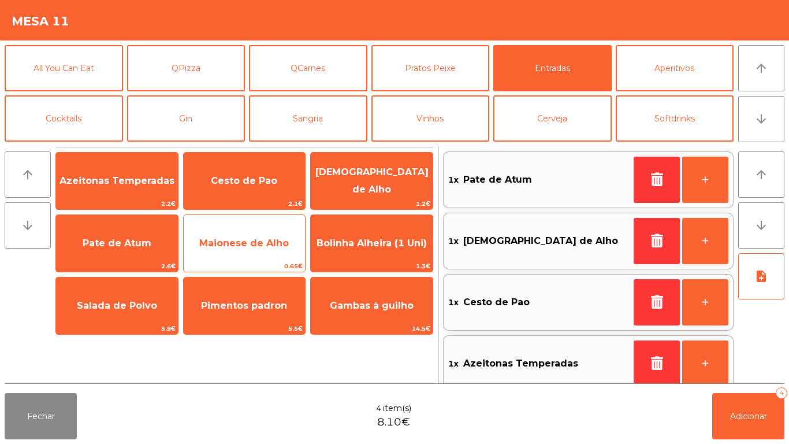
click at [261, 245] on span "Maionese de Alho" at bounding box center [244, 242] width 90 height 11
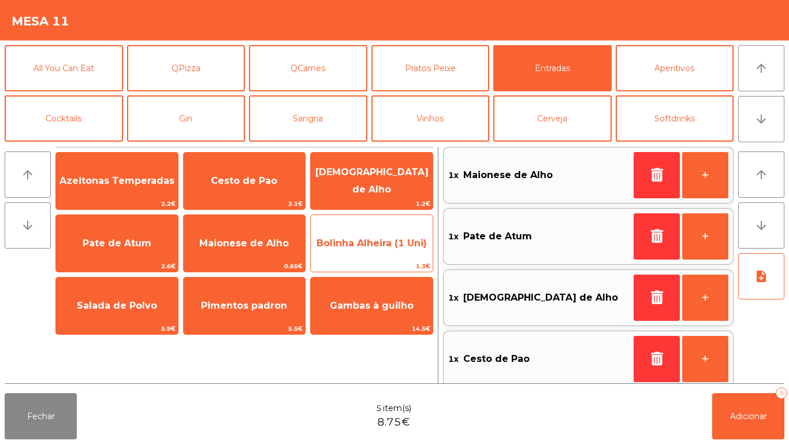
click at [355, 240] on span "Bolinha Alheira (1 Uni)" at bounding box center [372, 242] width 110 height 11
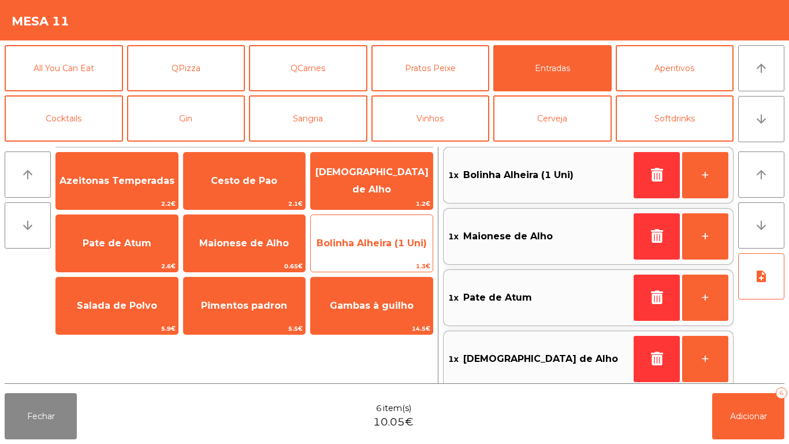
click at [370, 244] on span "Bolinha Alheira (1 Uni)" at bounding box center [372, 242] width 110 height 11
click at [375, 239] on span "Bolinha Alheira (1 Uni)" at bounding box center [372, 242] width 110 height 11
click at [374, 241] on span "Bolinha Alheira (1 Uni)" at bounding box center [372, 242] width 110 height 11
click at [374, 238] on span "Bolinha Alheira (1 Uni)" at bounding box center [372, 242] width 110 height 11
click at [374, 240] on span "Bolinha Alheira (1 Uni)" at bounding box center [372, 242] width 110 height 11
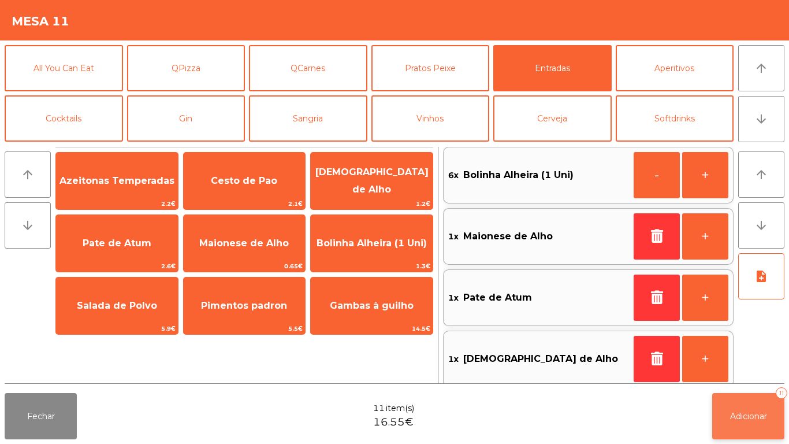
click at [746, 414] on span "Adicionar" at bounding box center [748, 416] width 37 height 10
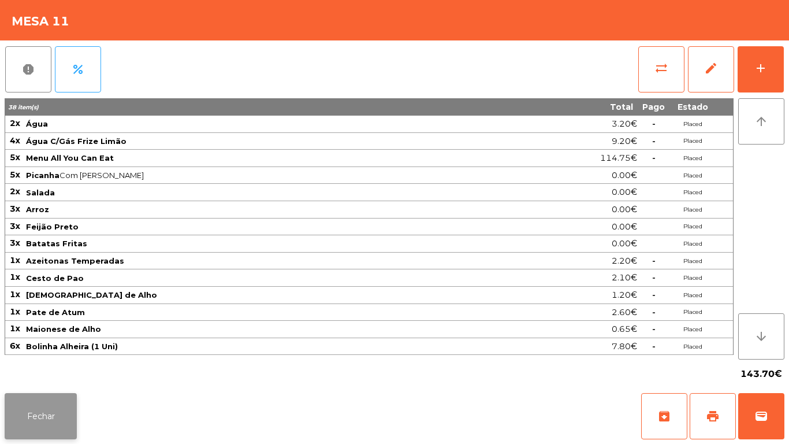
click at [46, 415] on button "Fechar" at bounding box center [41, 416] width 72 height 46
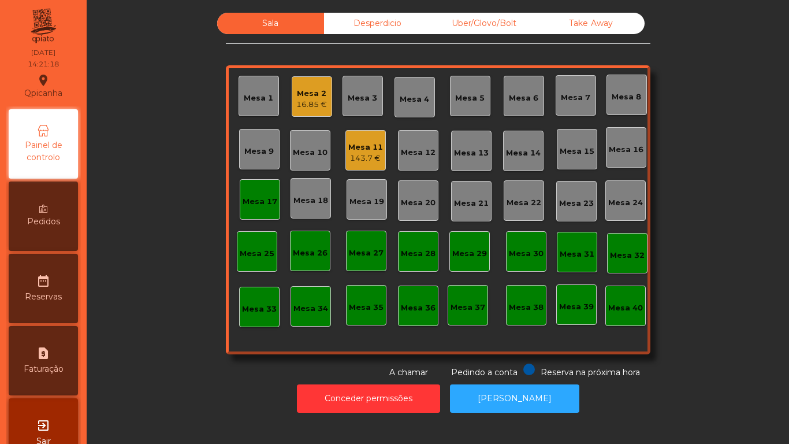
click at [365, 152] on div "143.7 €" at bounding box center [365, 158] width 35 height 12
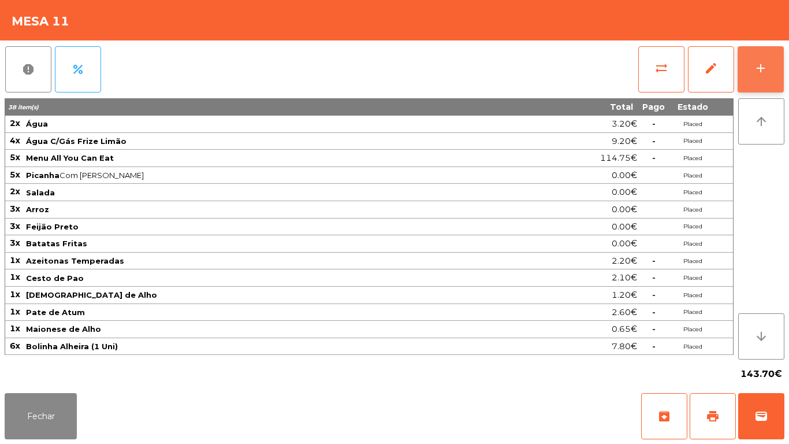
click at [753, 75] on button "add" at bounding box center [761, 69] width 46 height 46
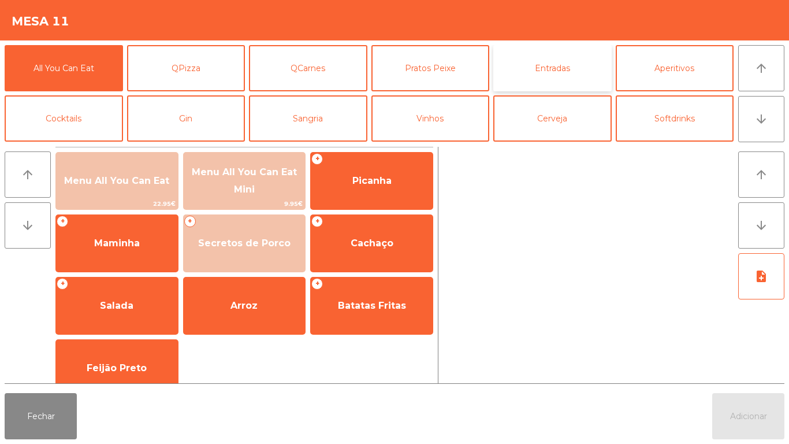
click at [561, 76] on button "Entradas" at bounding box center [552, 68] width 118 height 46
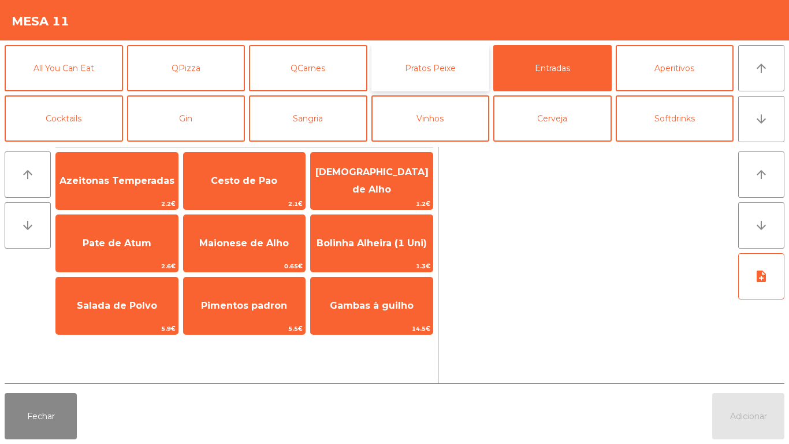
click at [441, 68] on button "Pratos Peixe" at bounding box center [430, 68] width 118 height 46
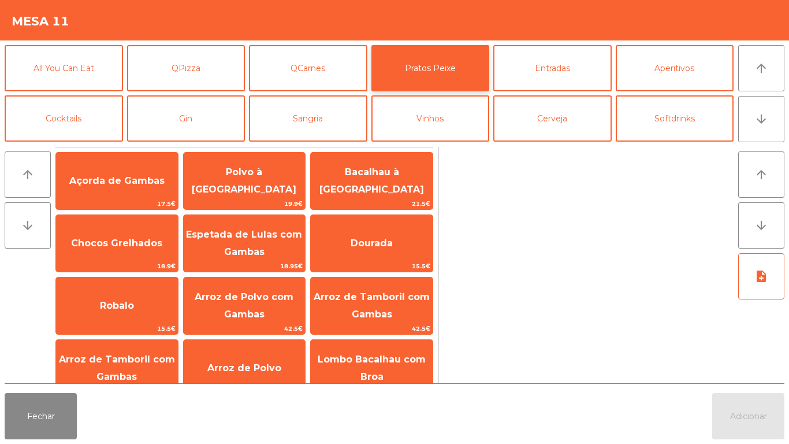
scroll to position [18, 0]
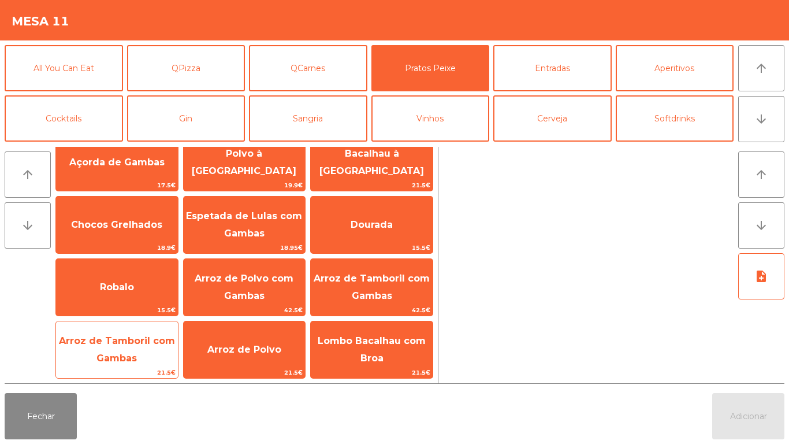
click at [80, 356] on span "Arroz de Tamboril com Gambas" at bounding box center [117, 349] width 122 height 49
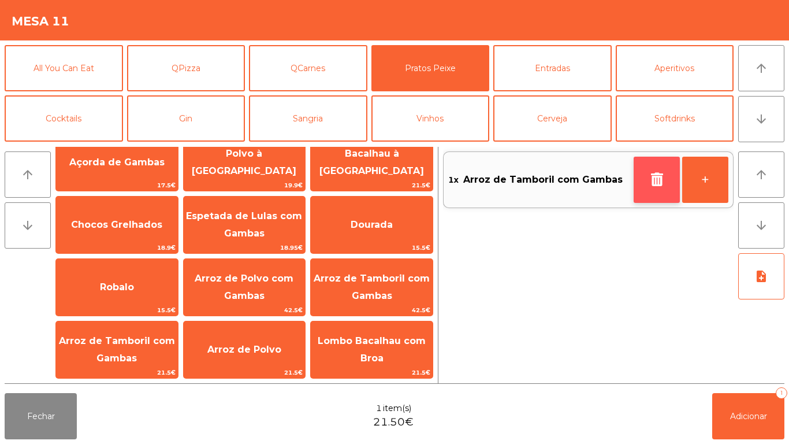
click at [646, 172] on button "button" at bounding box center [657, 180] width 46 height 46
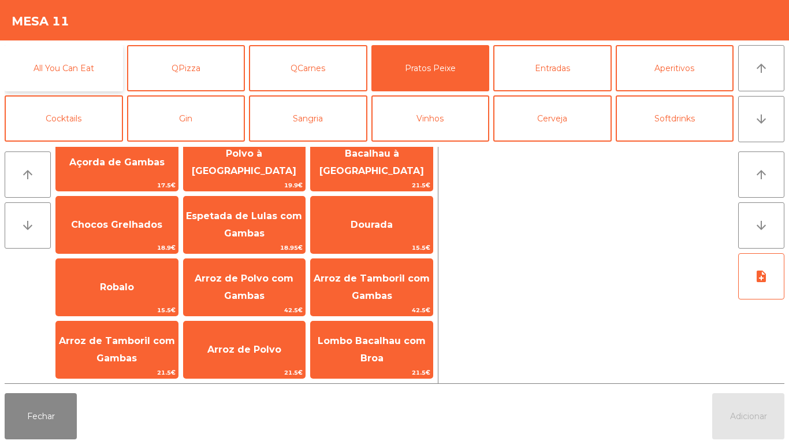
click at [82, 86] on button "All You Can Eat" at bounding box center [64, 68] width 118 height 46
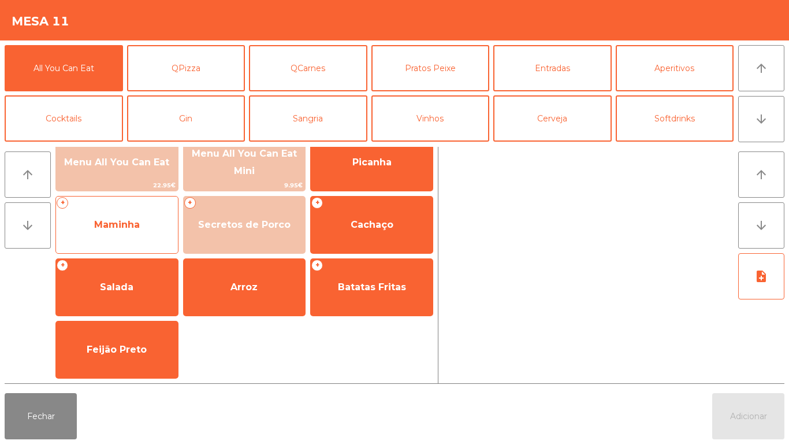
click at [140, 225] on span "Maminha" at bounding box center [117, 224] width 122 height 31
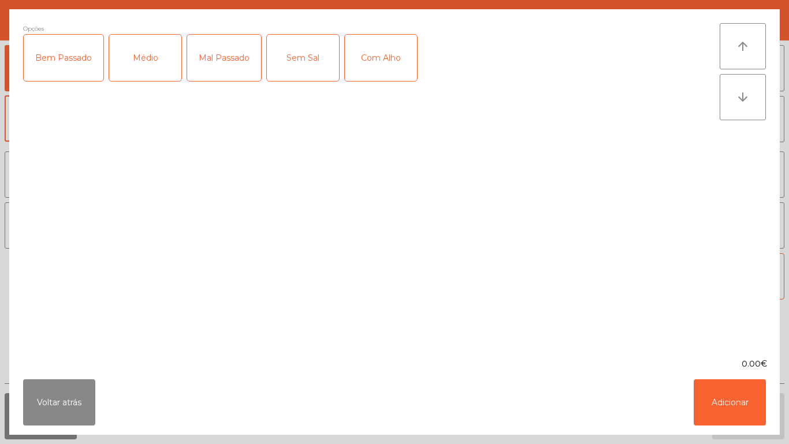
click at [148, 67] on div "Médio" at bounding box center [145, 58] width 72 height 46
click at [387, 57] on div "Com Alho" at bounding box center [381, 58] width 72 height 46
click at [720, 404] on button "Adicionar" at bounding box center [730, 402] width 72 height 46
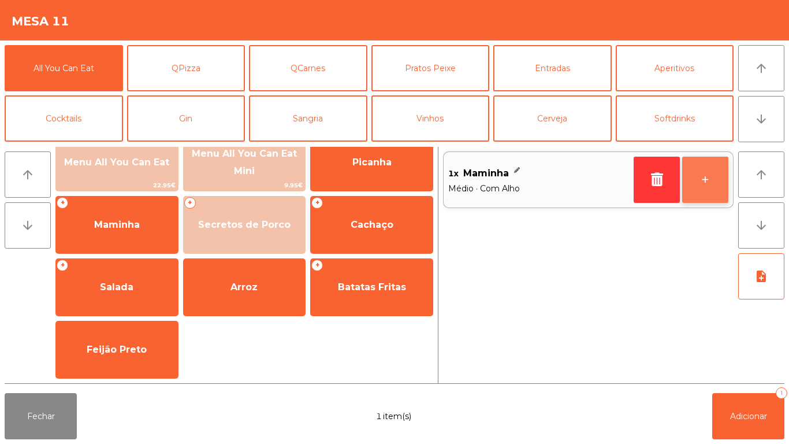
click at [700, 175] on button "+" at bounding box center [705, 180] width 46 height 46
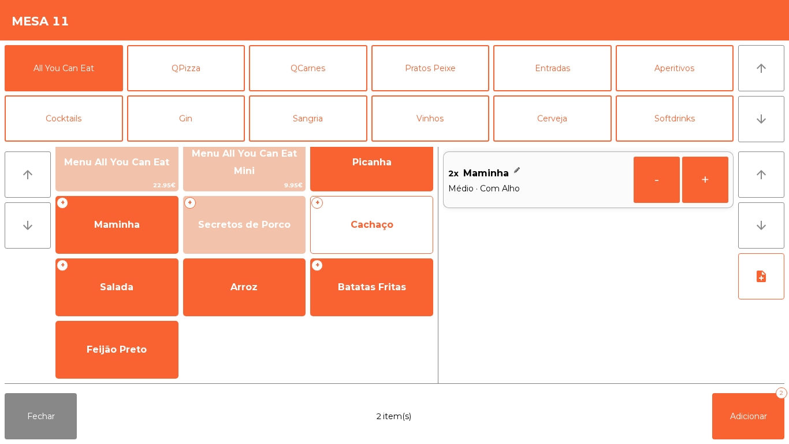
click at [370, 241] on div "+ Cachaço" at bounding box center [371, 225] width 123 height 58
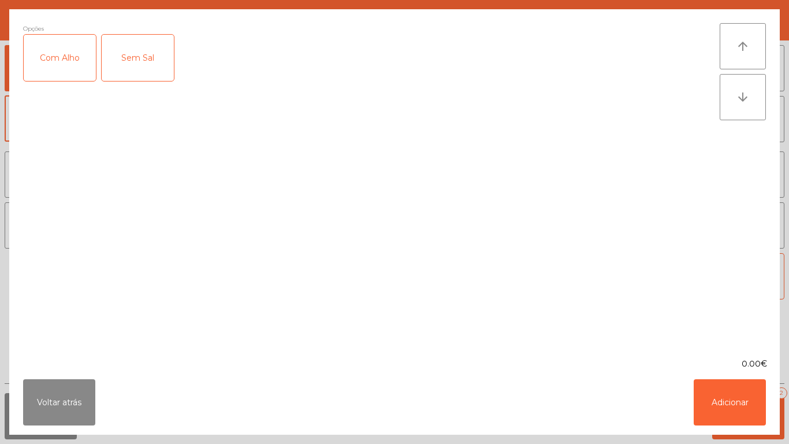
click at [69, 66] on div "Com Alho" at bounding box center [60, 58] width 72 height 46
click at [719, 415] on button "Adicionar" at bounding box center [730, 402] width 72 height 46
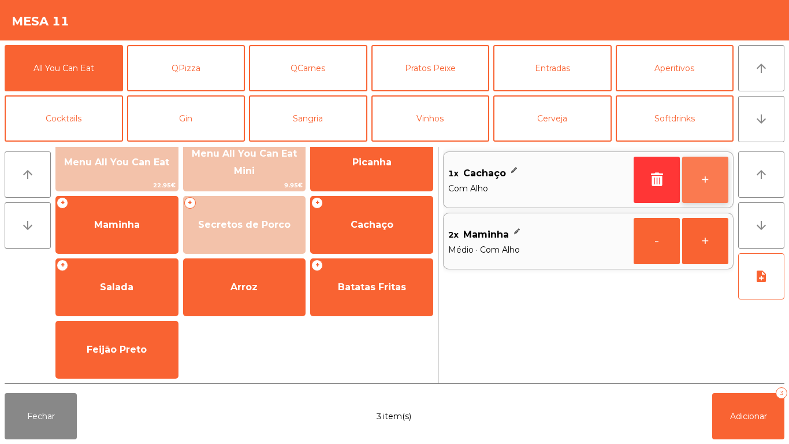
click at [690, 174] on button "+" at bounding box center [705, 180] width 46 height 46
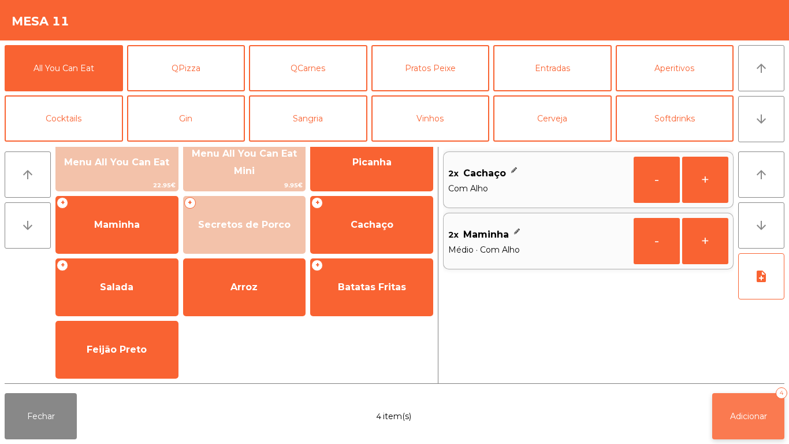
click at [748, 400] on button "Adicionar 4" at bounding box center [748, 416] width 72 height 46
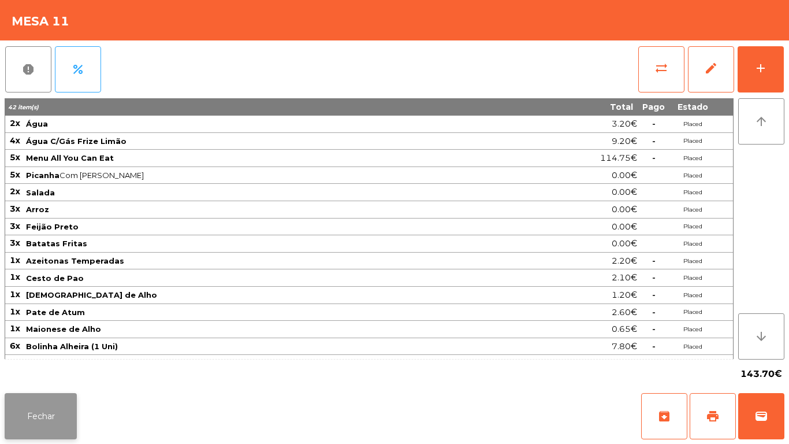
click at [38, 425] on button "Fechar" at bounding box center [41, 416] width 72 height 46
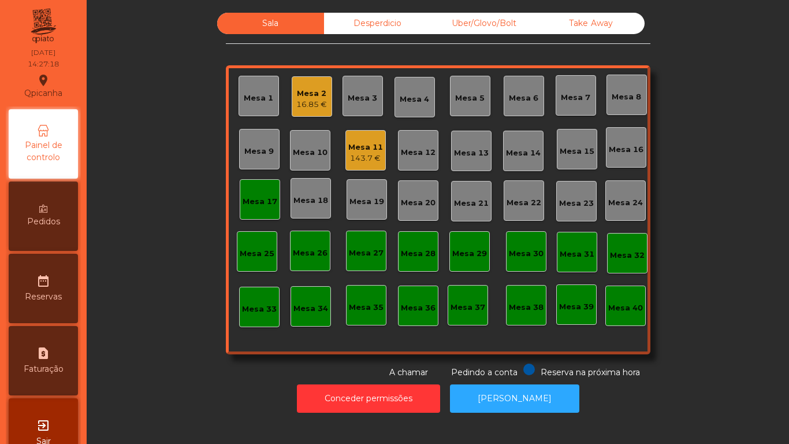
click at [307, 112] on div "Mesa 2 16.85 €" at bounding box center [312, 96] width 40 height 40
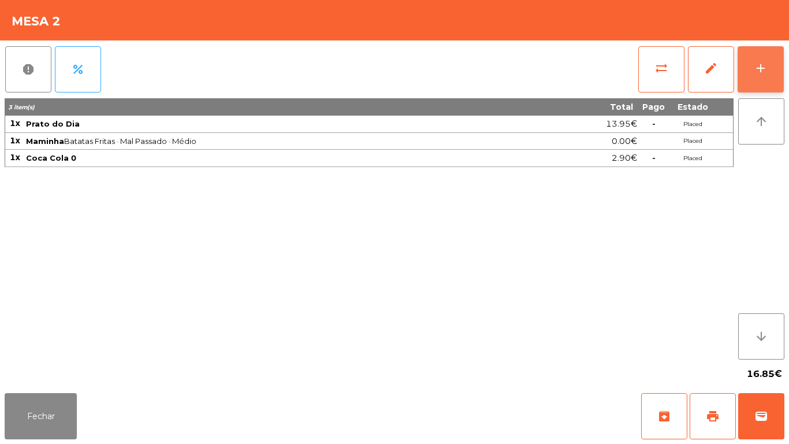
click at [751, 62] on button "add" at bounding box center [761, 69] width 46 height 46
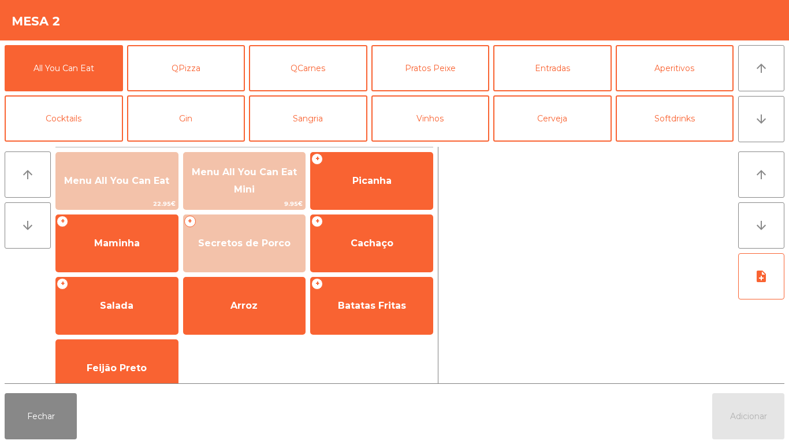
scroll to position [66, 0]
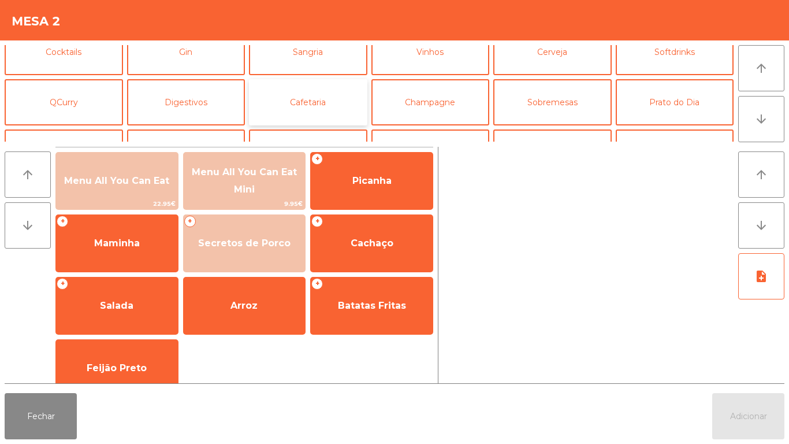
click at [319, 109] on button "Cafetaria" at bounding box center [308, 102] width 118 height 46
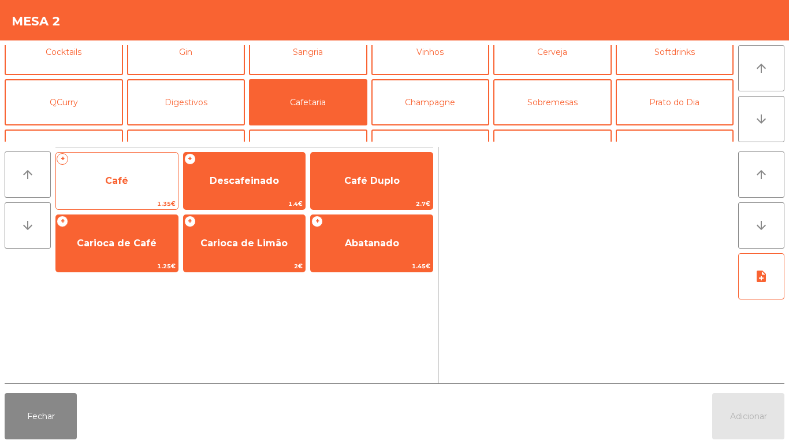
click at [121, 192] on span "Café" at bounding box center [117, 180] width 122 height 31
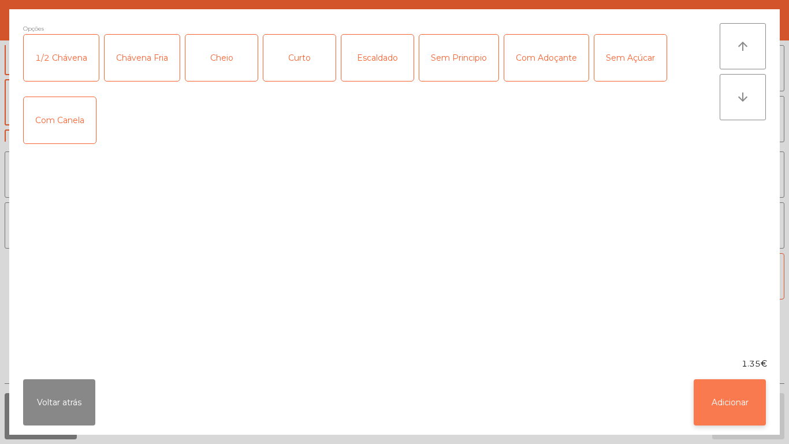
click at [706, 388] on button "Adicionar" at bounding box center [730, 402] width 72 height 46
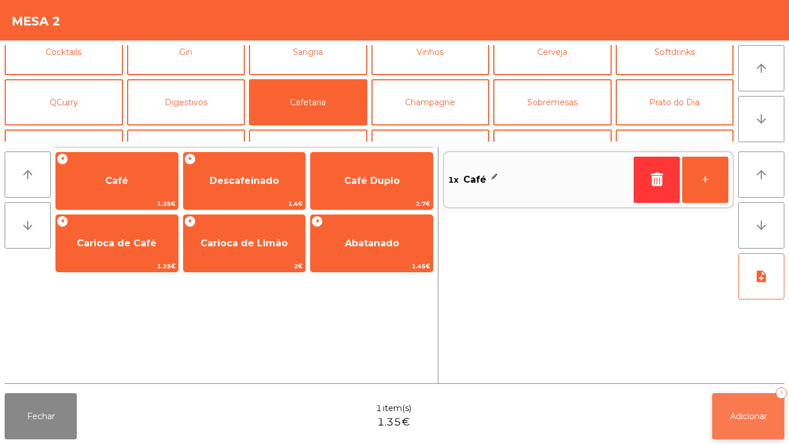
click at [758, 423] on button "Adicionar 1" at bounding box center [748, 416] width 72 height 46
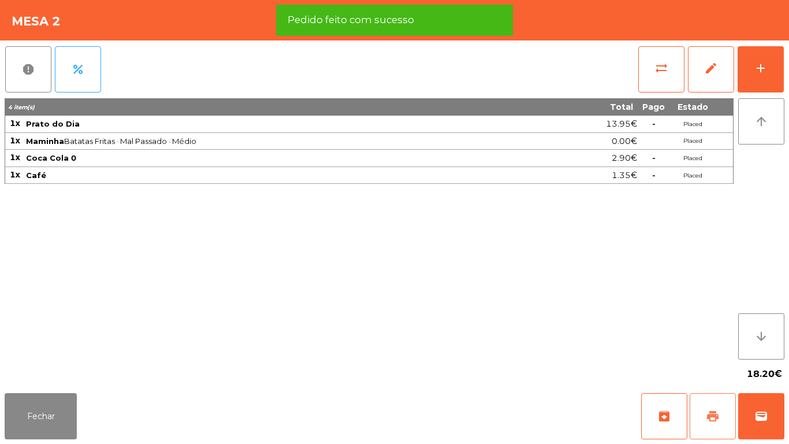
click at [710, 408] on button "print" at bounding box center [713, 416] width 46 height 46
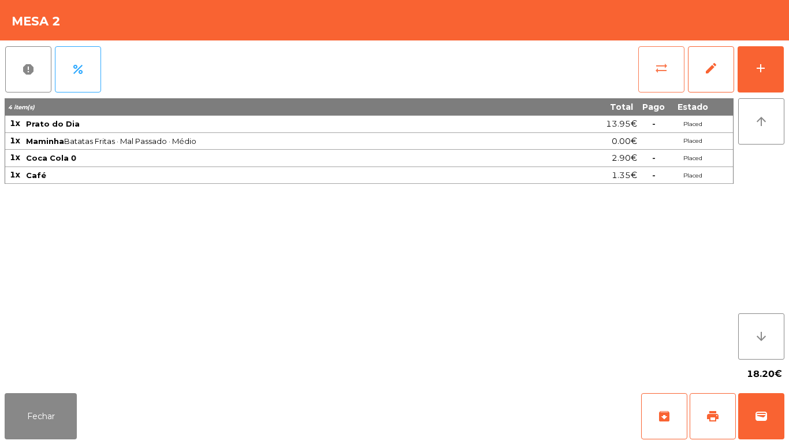
click at [648, 85] on button "sync_alt" at bounding box center [661, 69] width 46 height 46
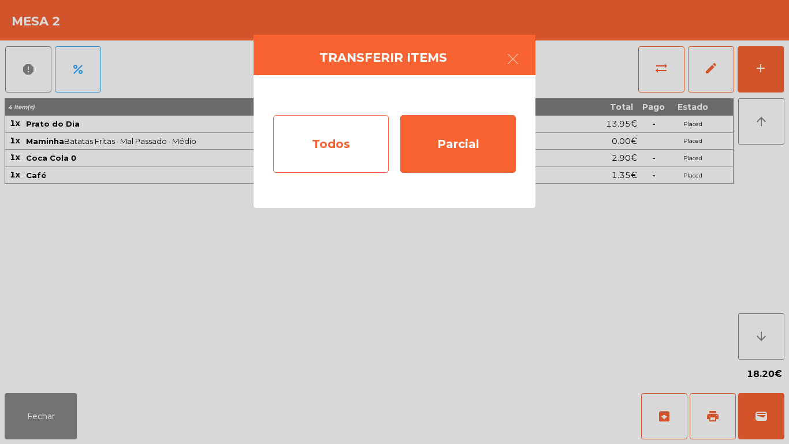
click at [340, 147] on div "Todos" at bounding box center [331, 144] width 116 height 58
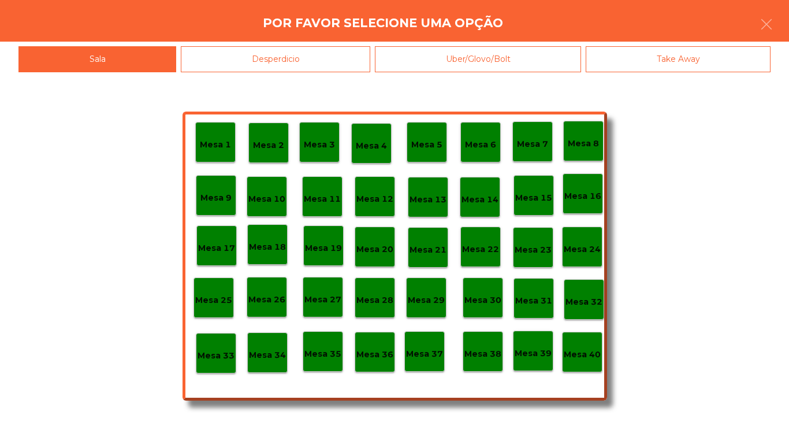
click at [577, 344] on div "Mesa 40" at bounding box center [582, 352] width 37 height 18
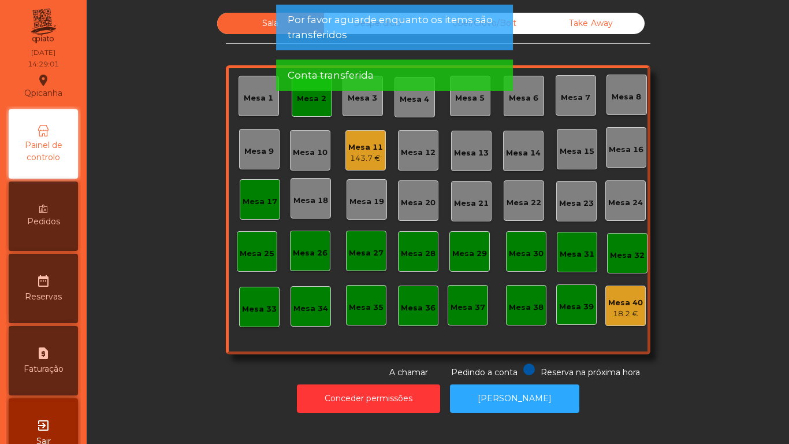
click at [303, 98] on app-alert "Por favor aguarde enquanto os items são transferidos Conta transferida" at bounding box center [394, 52] width 237 height 95
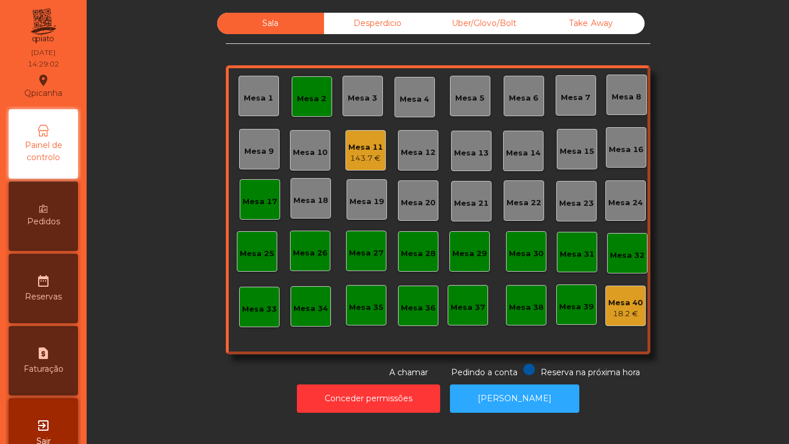
click at [315, 106] on div "Mesa 2" at bounding box center [312, 96] width 40 height 40
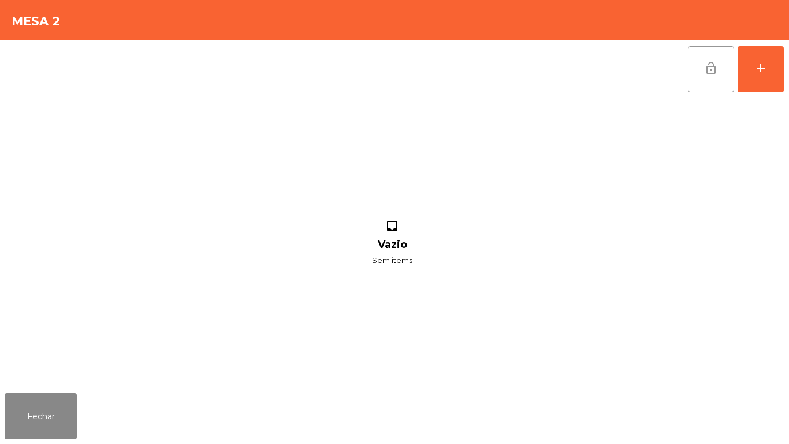
click at [707, 76] on button "lock_open" at bounding box center [711, 69] width 46 height 46
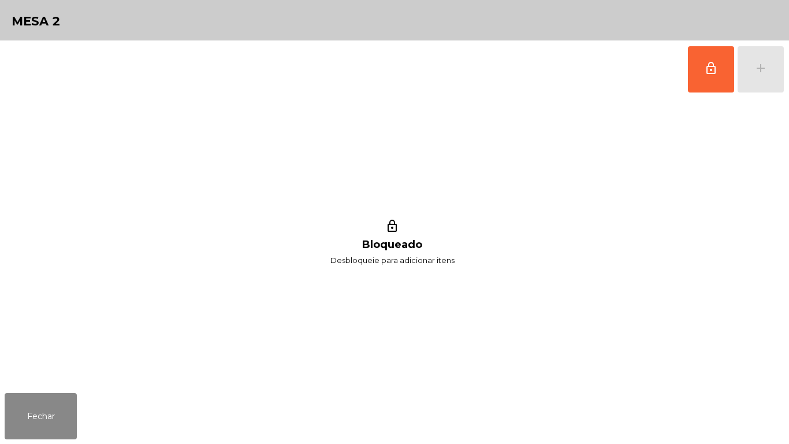
click at [51, 443] on div "Fechar" at bounding box center [394, 415] width 789 height 55
click at [52, 401] on button "Fechar" at bounding box center [41, 416] width 72 height 46
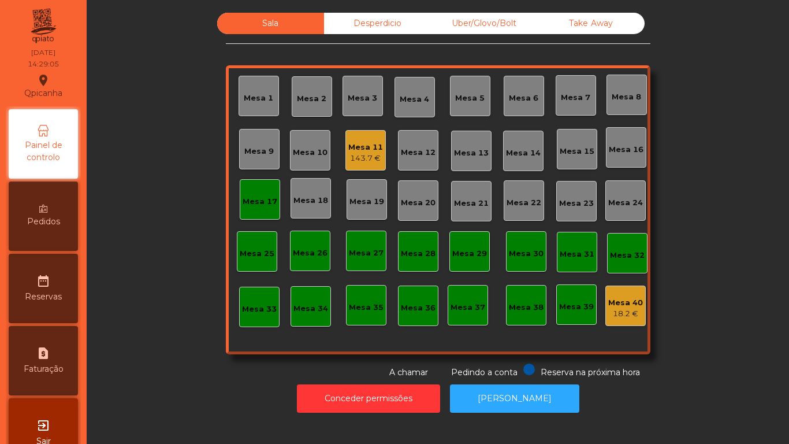
click at [261, 191] on div "Mesa 17" at bounding box center [260, 199] width 35 height 16
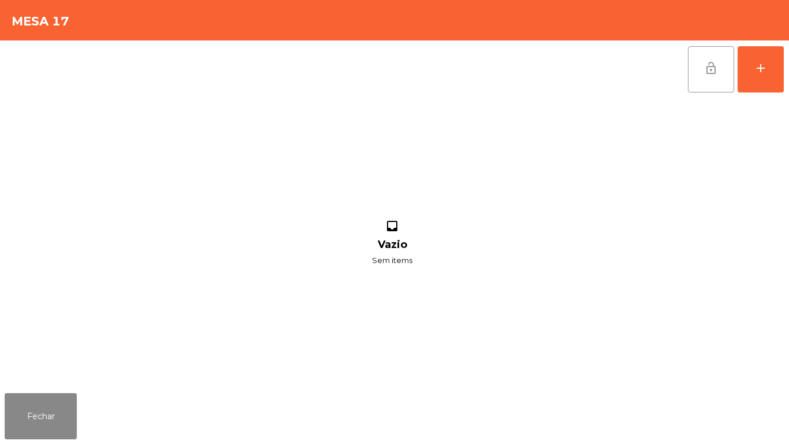
click at [706, 75] on span "lock_open" at bounding box center [711, 68] width 14 height 14
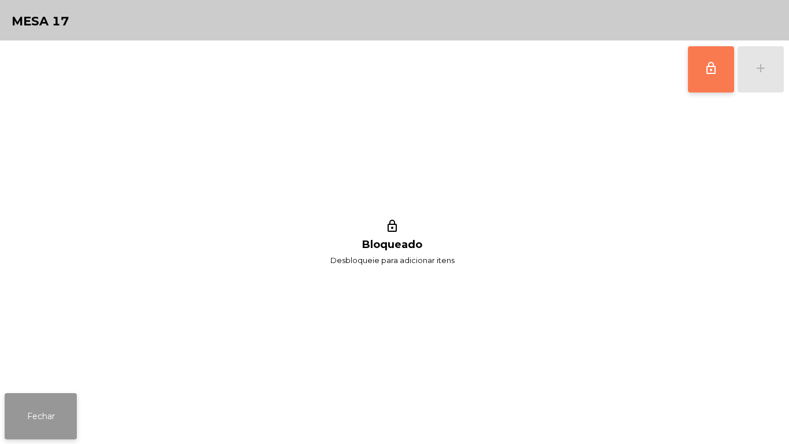
click at [40, 395] on button "Fechar" at bounding box center [41, 416] width 72 height 46
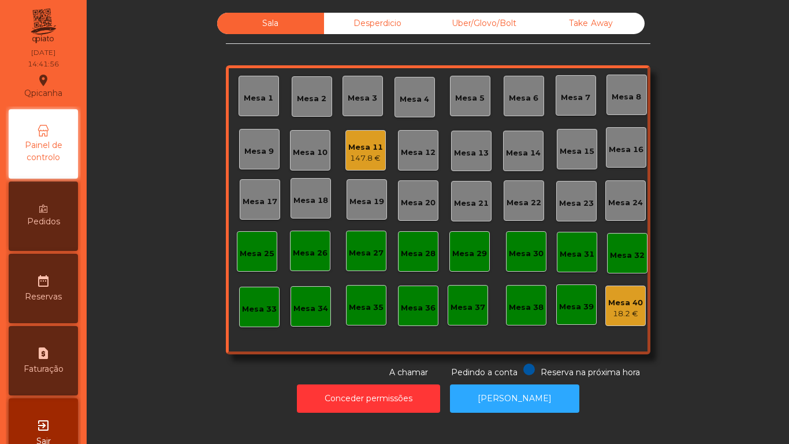
click at [359, 142] on div "Mesa 11" at bounding box center [365, 148] width 35 height 12
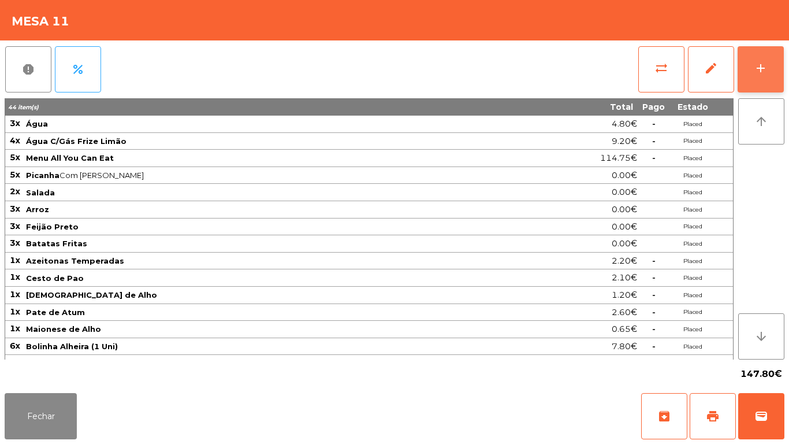
click at [751, 62] on button "add" at bounding box center [761, 69] width 46 height 46
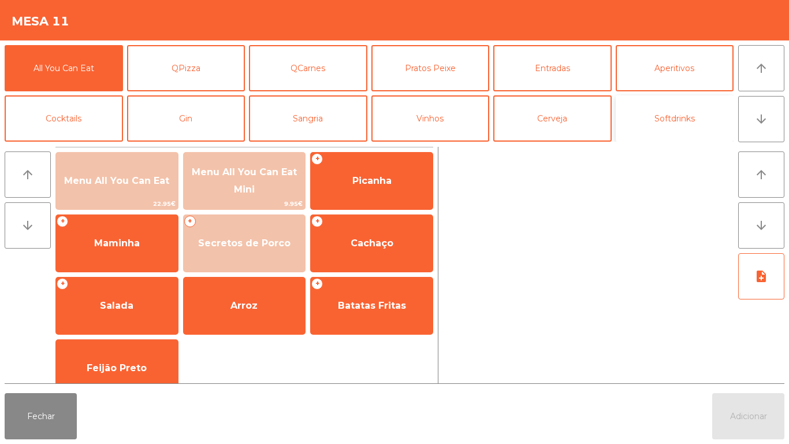
click at [671, 124] on button "Softdrinks" at bounding box center [675, 118] width 118 height 46
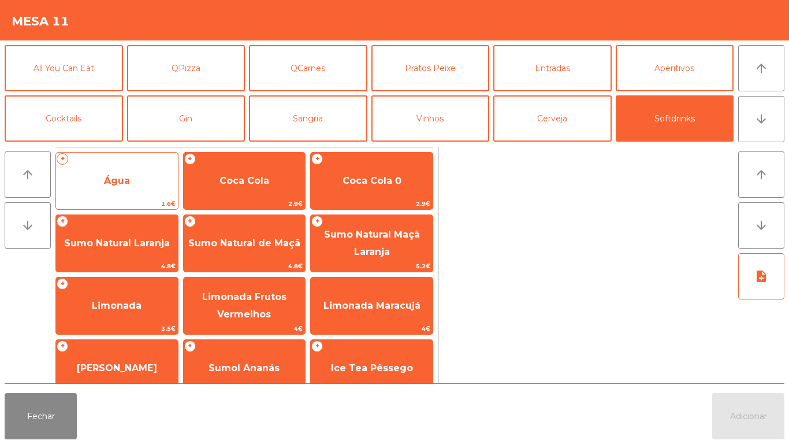
click at [122, 170] on span "Água" at bounding box center [117, 180] width 122 height 31
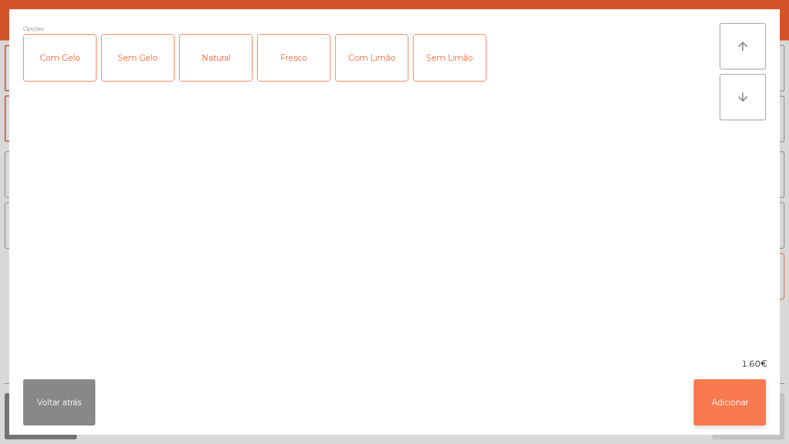
click at [739, 390] on button "Adicionar" at bounding box center [730, 402] width 72 height 46
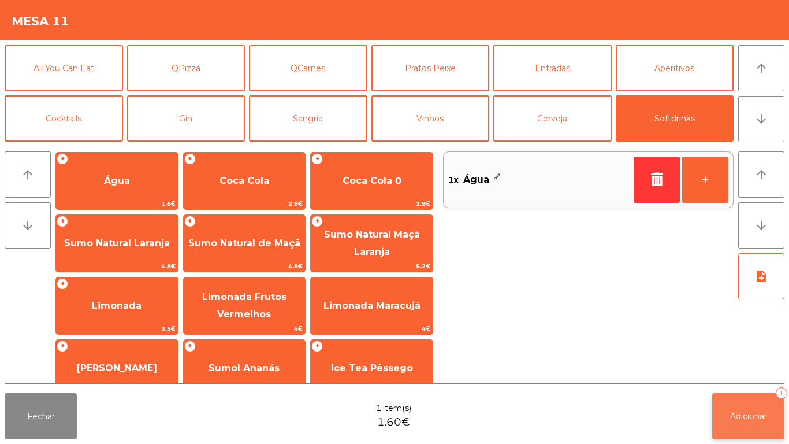
click at [752, 401] on button "Adicionar 1" at bounding box center [748, 416] width 72 height 46
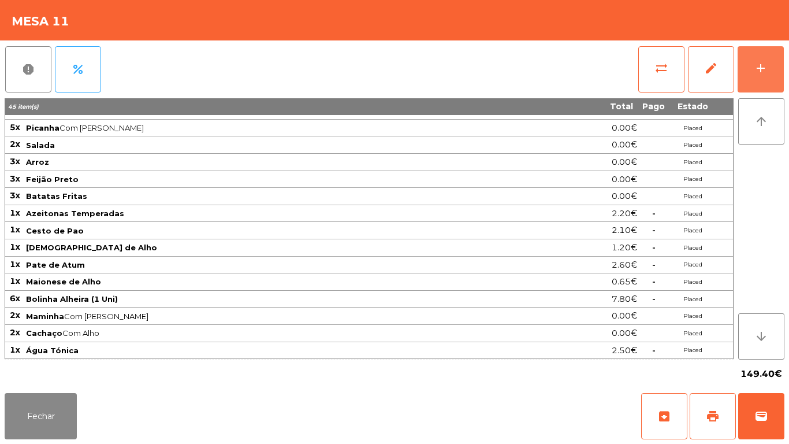
scroll to position [47, 0]
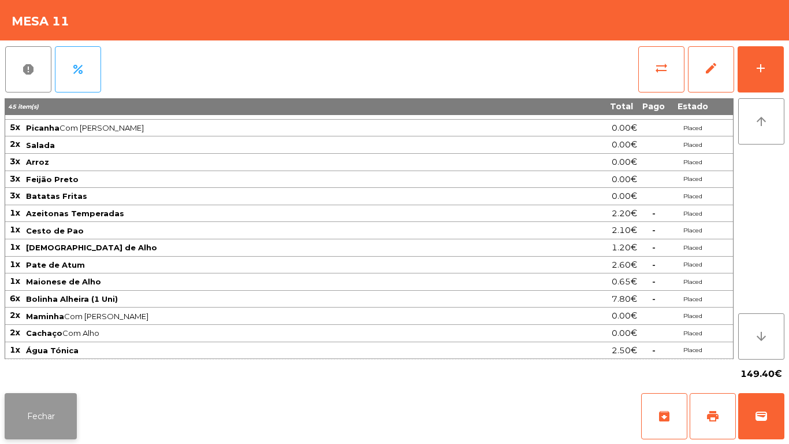
click at [49, 406] on button "Fechar" at bounding box center [41, 416] width 72 height 46
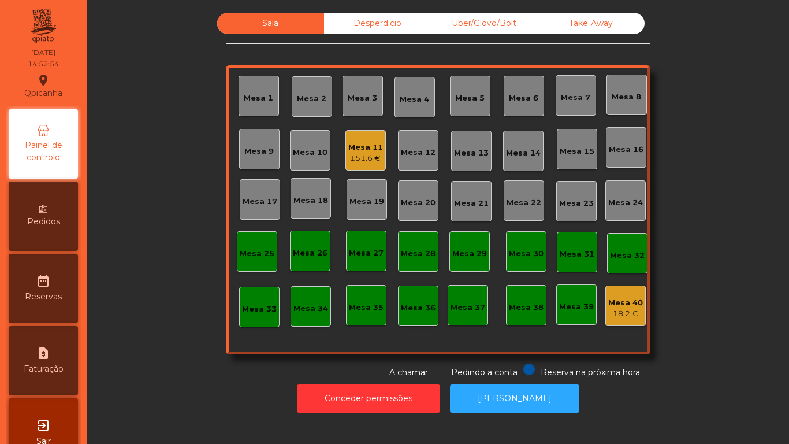
click at [358, 146] on div "Mesa 11" at bounding box center [365, 148] width 35 height 12
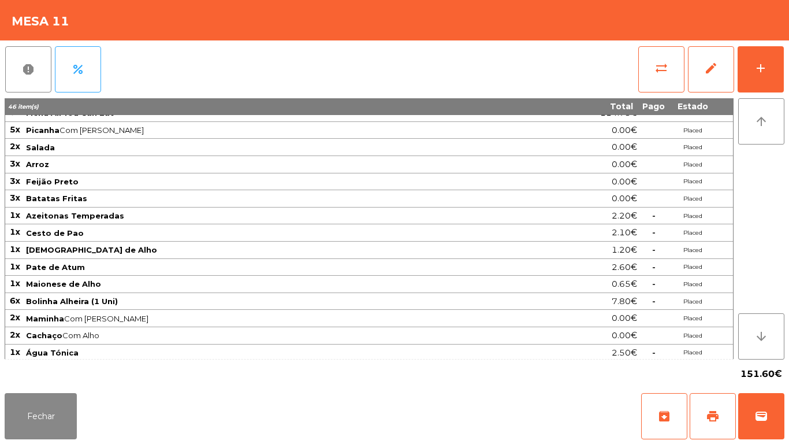
scroll to position [65, 0]
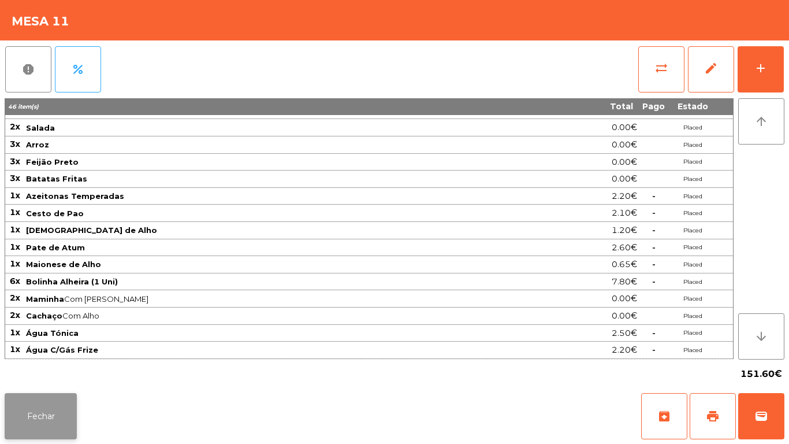
click at [42, 416] on button "Fechar" at bounding box center [41, 416] width 72 height 46
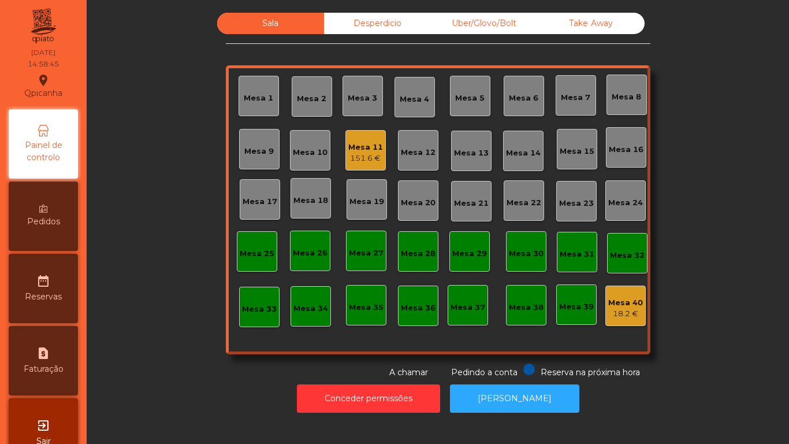
click at [358, 158] on div "151.6 €" at bounding box center [365, 158] width 35 height 12
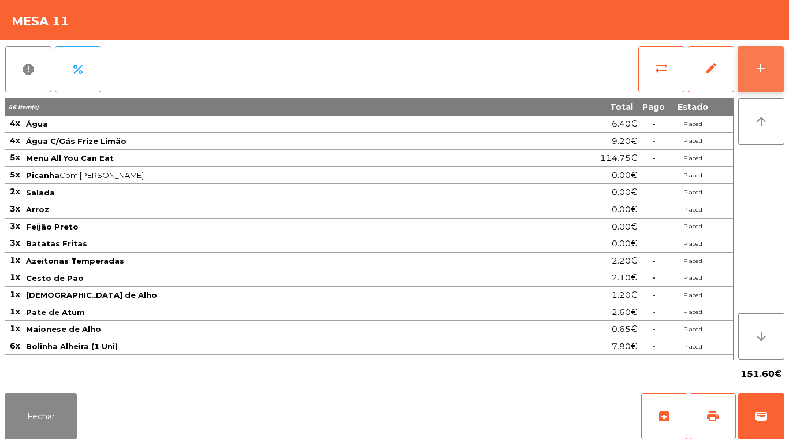
click at [753, 64] on button "add" at bounding box center [761, 69] width 46 height 46
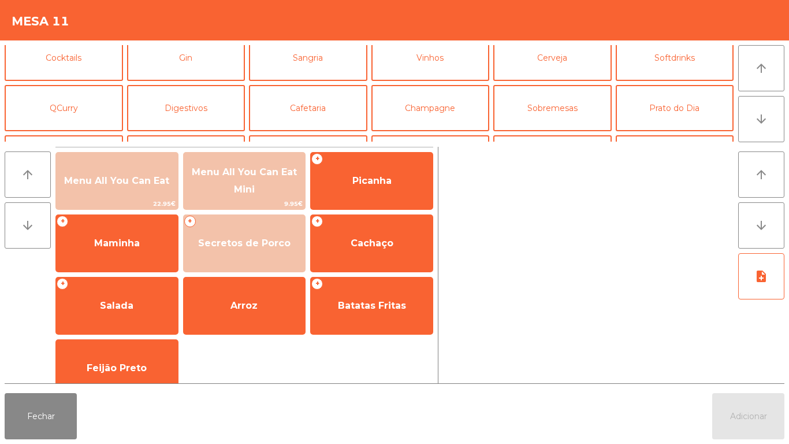
scroll to position [60, 0]
click at [542, 107] on button "Sobremesas" at bounding box center [552, 108] width 118 height 46
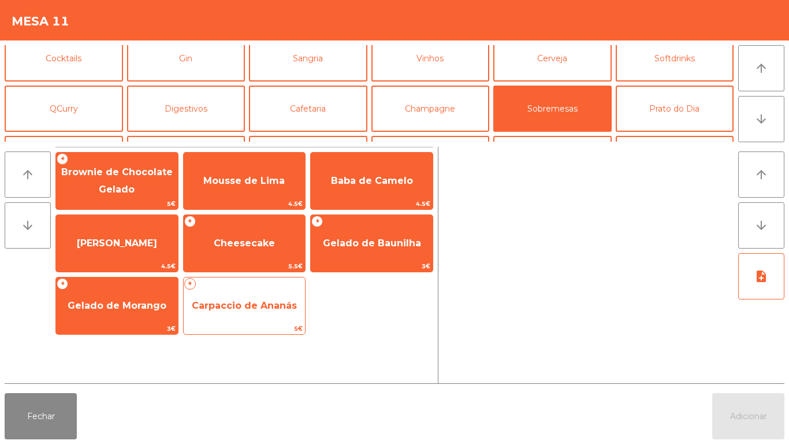
click at [265, 300] on span "Carpaccio de Ananás" at bounding box center [244, 305] width 105 height 11
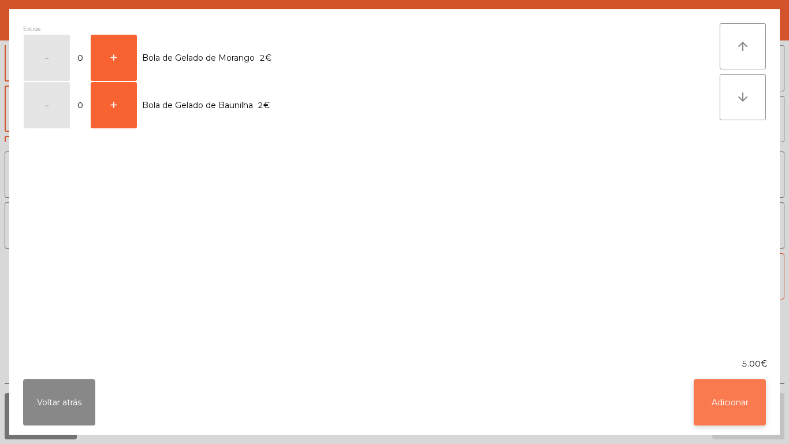
click at [730, 392] on button "Adicionar" at bounding box center [730, 402] width 72 height 46
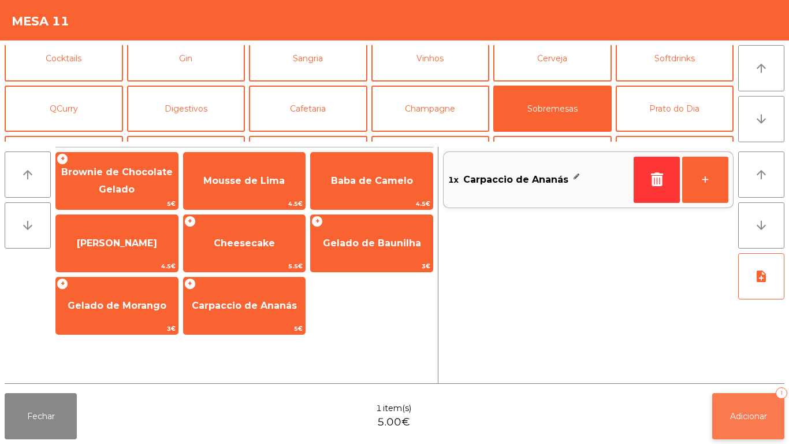
click at [763, 408] on button "Adicionar 1" at bounding box center [748, 416] width 72 height 46
